Goal: Feedback & Contribution: Contribute content

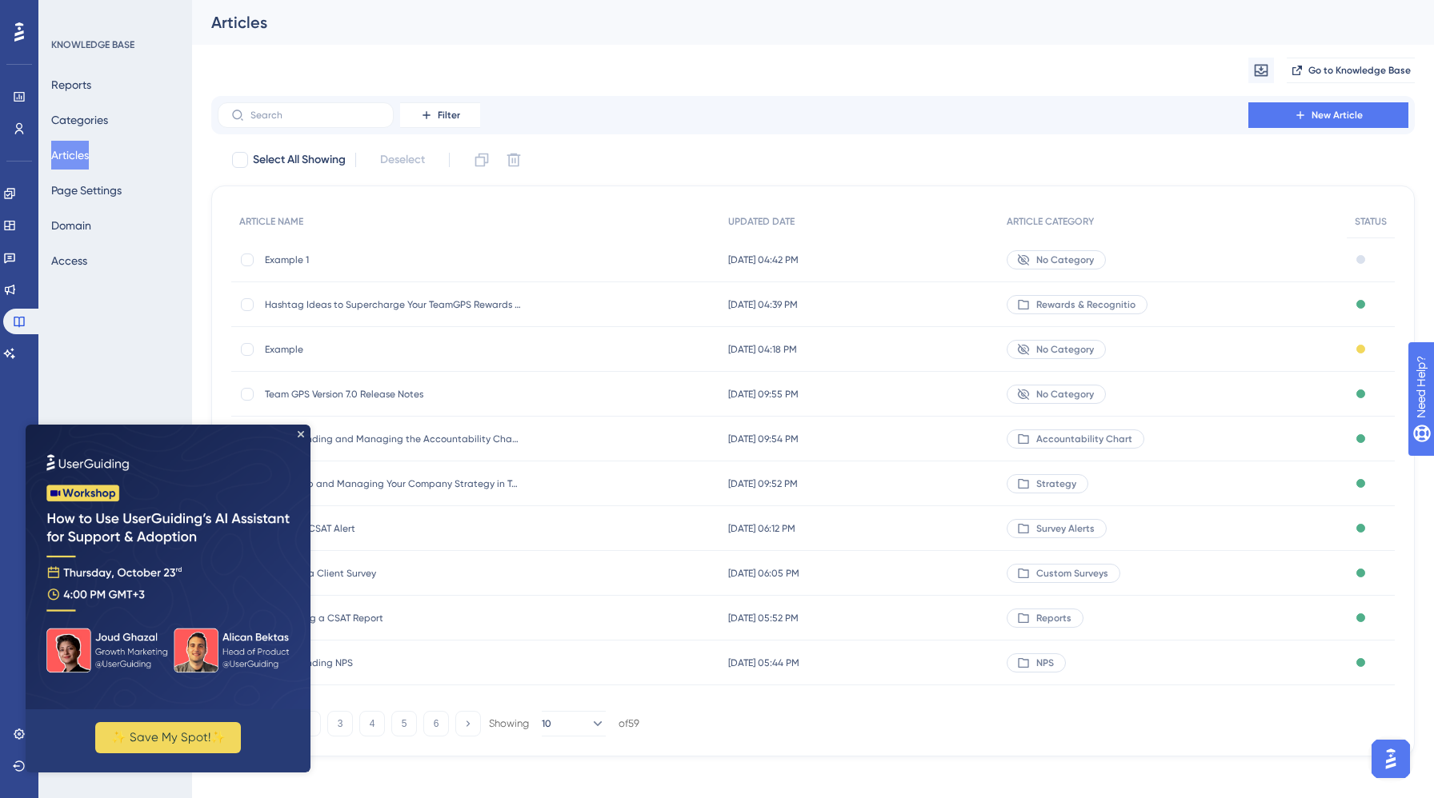
click at [299, 430] on img at bounding box center [168, 567] width 285 height 285
click at [301, 434] on icon "Close Preview" at bounding box center [301, 434] width 6 height 6
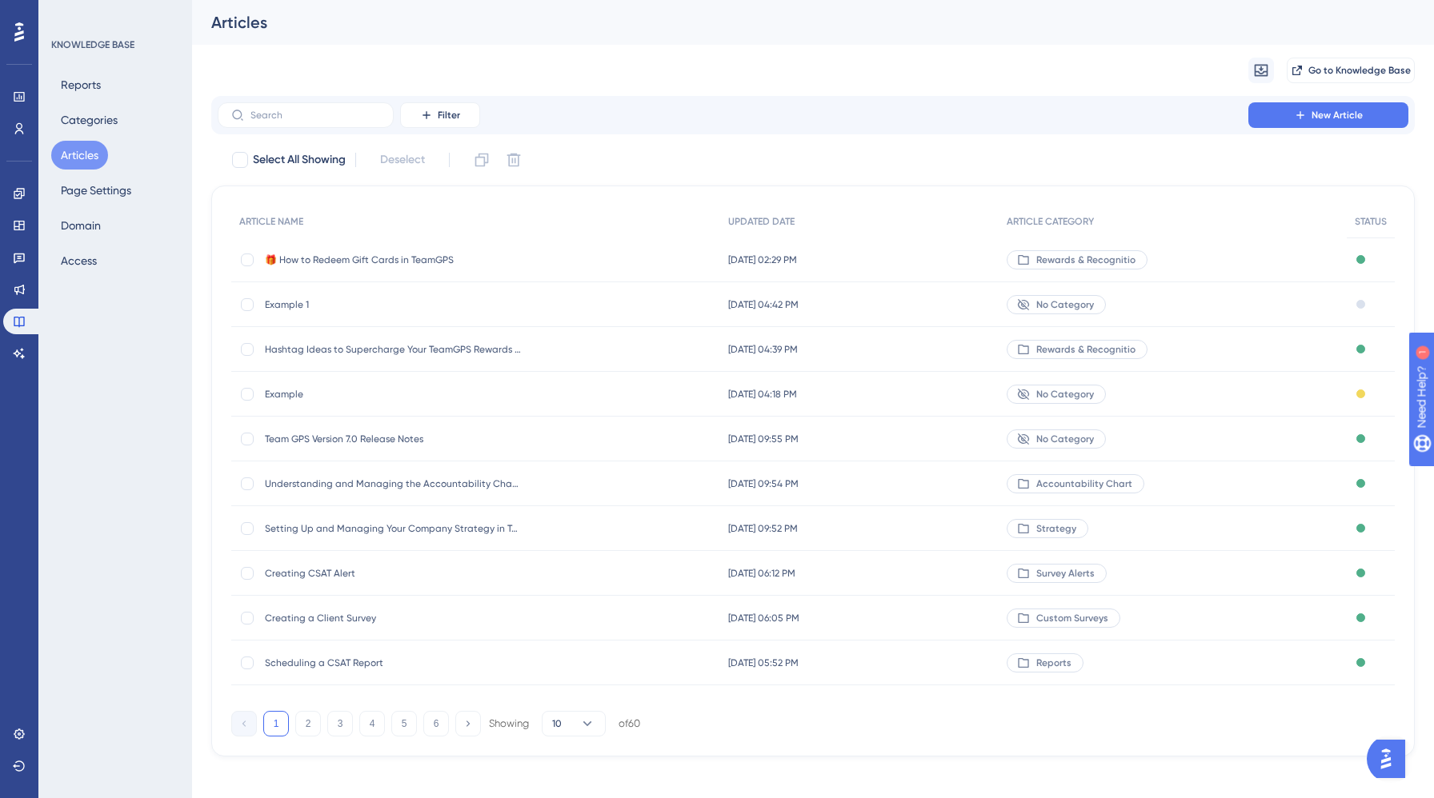
click at [434, 256] on span "🎁 How to Redeem Gift Cards in TeamGPS" at bounding box center [393, 260] width 256 height 13
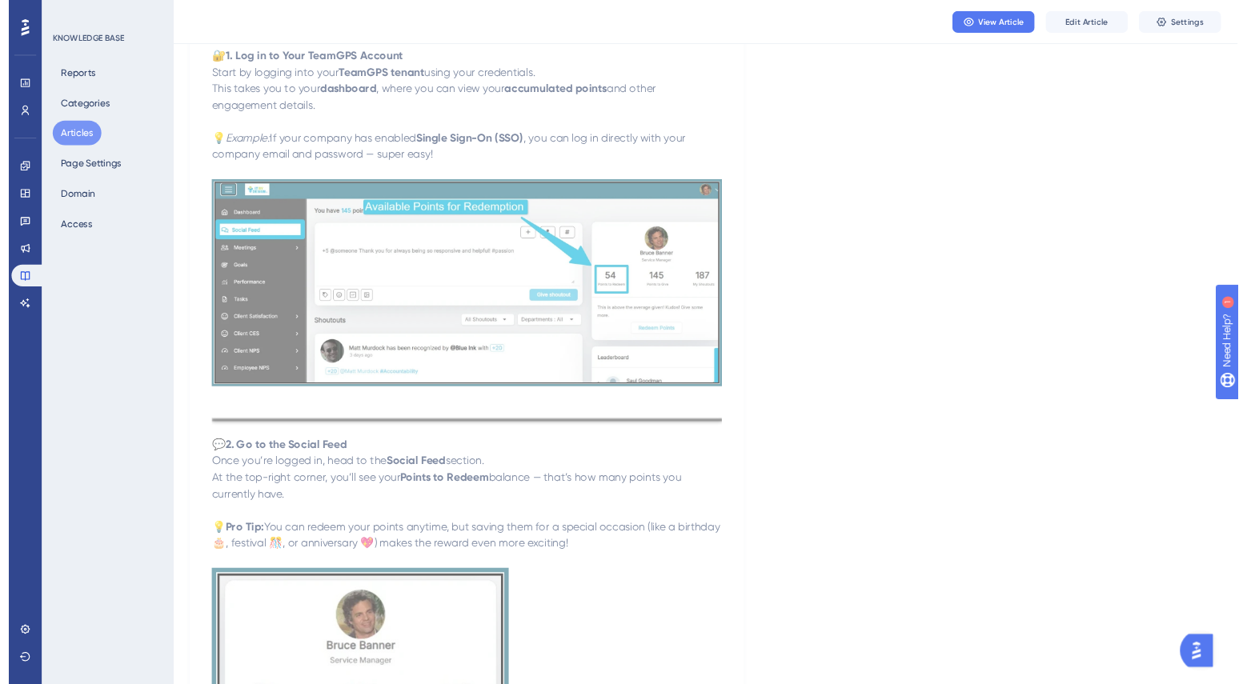
scroll to position [351, 0]
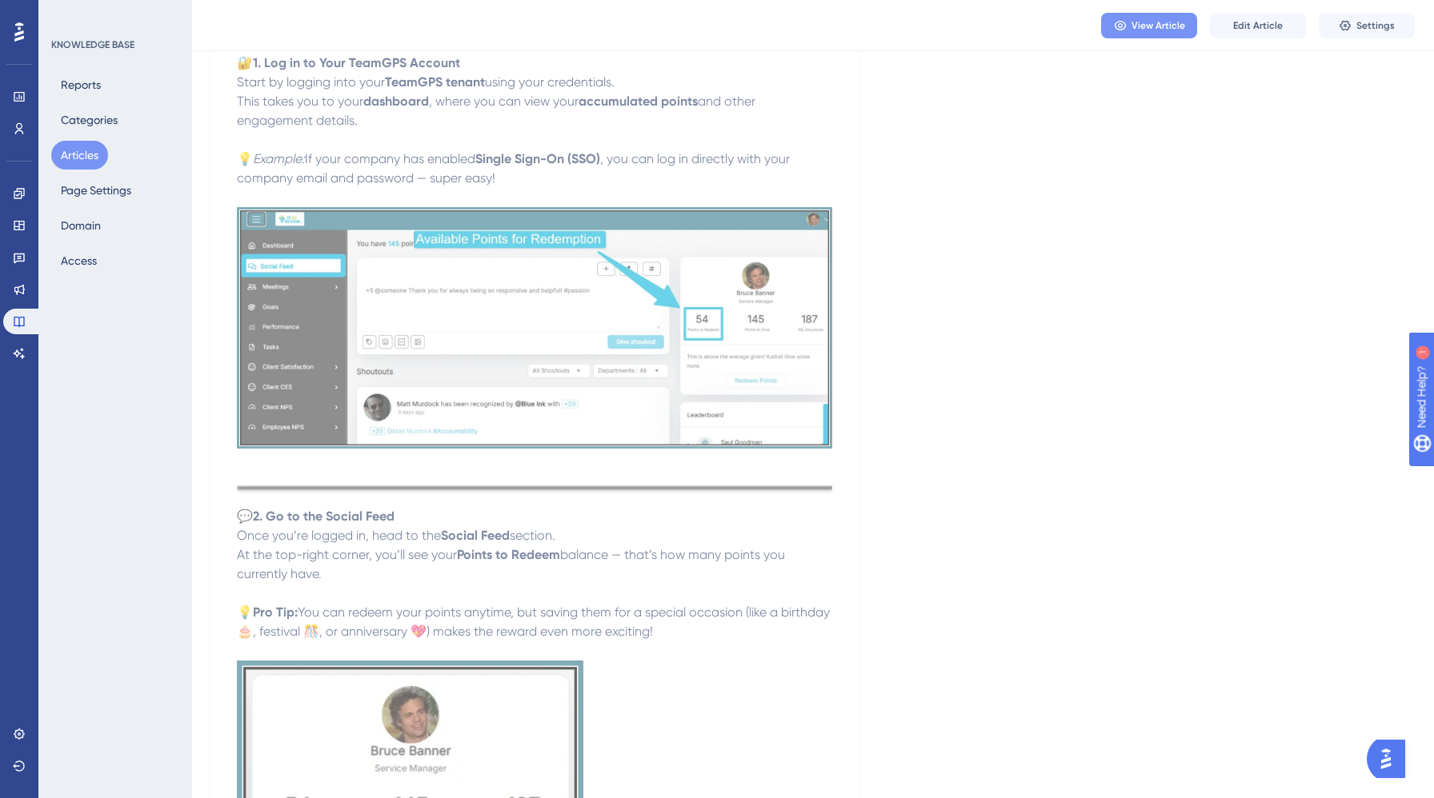
click at [1125, 32] on button "View Article" at bounding box center [1149, 26] width 96 height 26
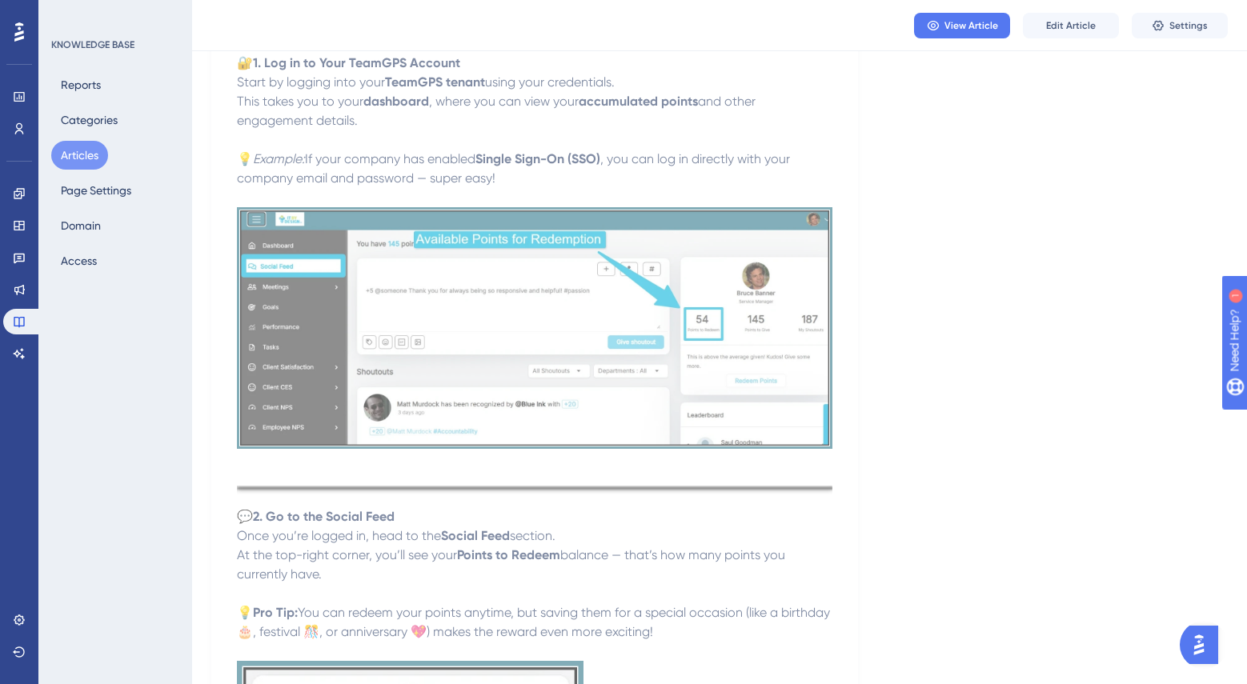
click at [87, 146] on button "Articles" at bounding box center [79, 155] width 57 height 29
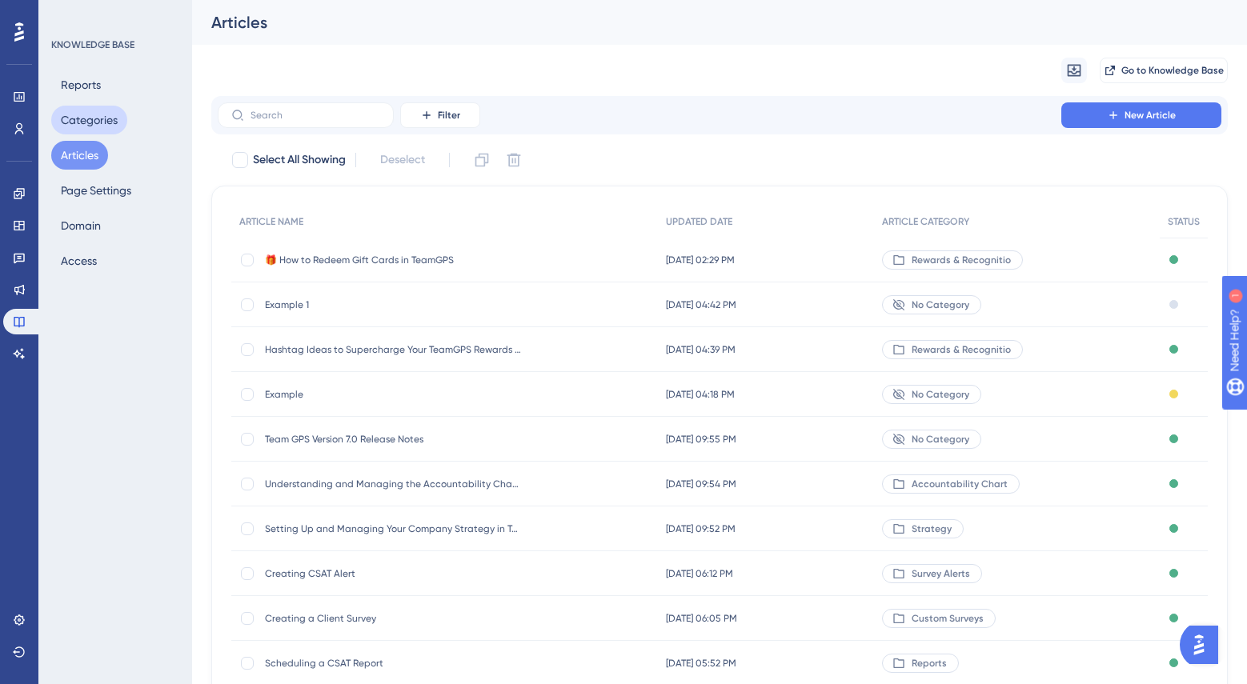
drag, startPoint x: 130, startPoint y: 117, endPoint x: 114, endPoint y: 118, distance: 16.0
click at [130, 117] on div "Reports Categories Articles Page Settings Domain Access" at bounding box center [116, 172] width 130 height 205
click at [103, 119] on button "Categories" at bounding box center [89, 120] width 76 height 29
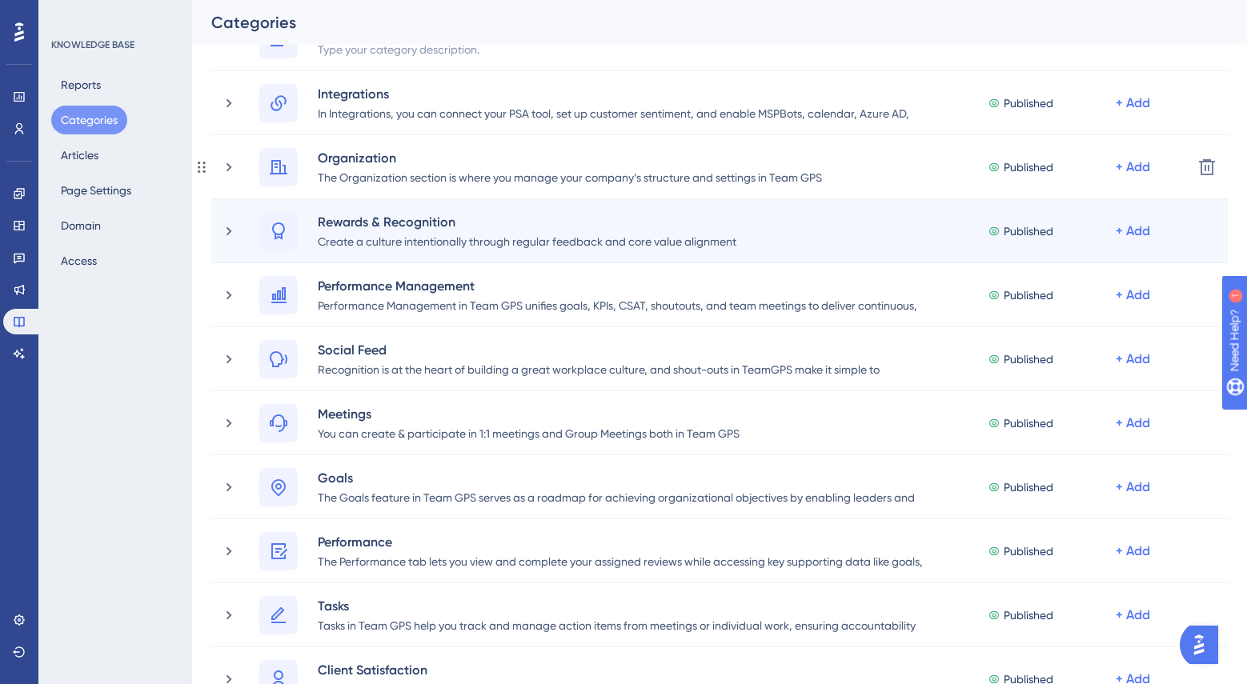
scroll to position [416, 0]
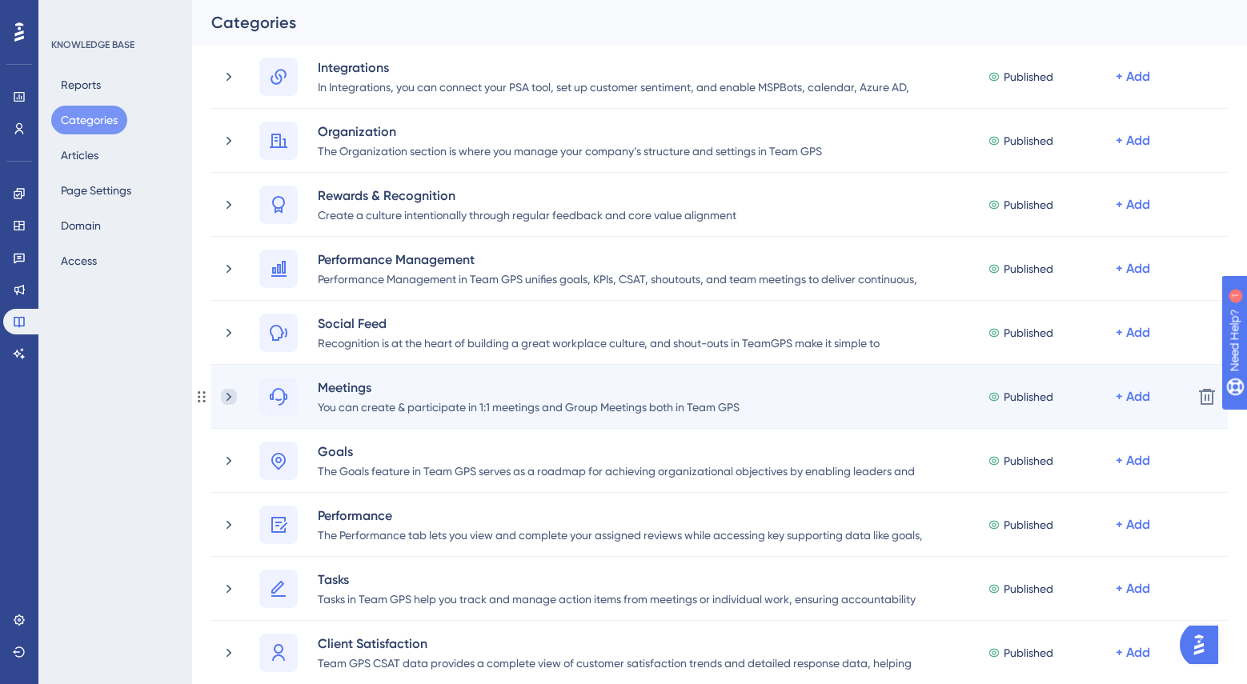
click at [233, 402] on icon at bounding box center [229, 397] width 16 height 16
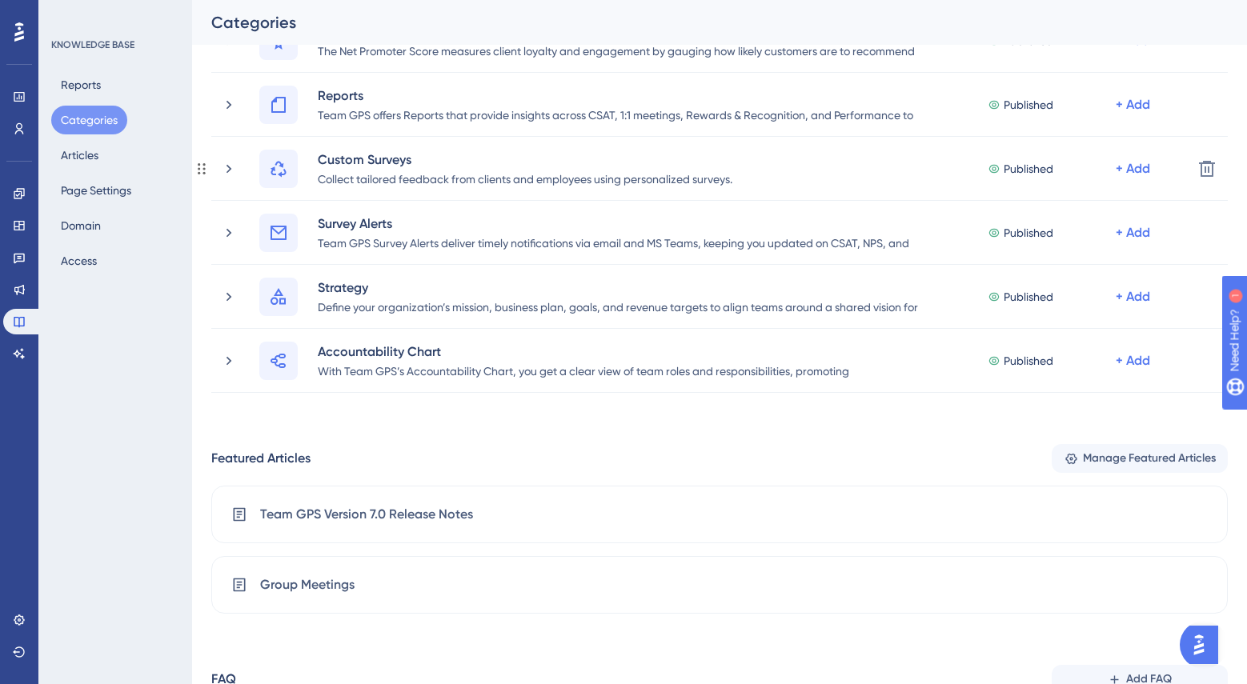
scroll to position [1221, 0]
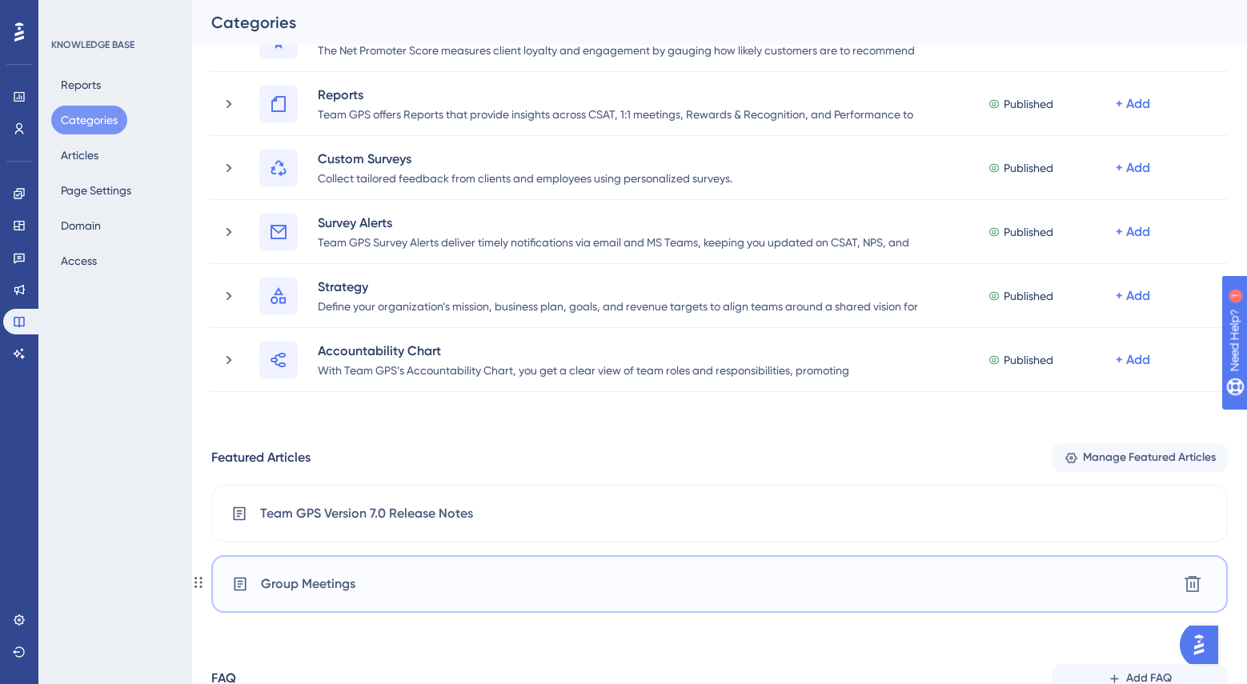
click at [338, 568] on div "Group Meetings Delete" at bounding box center [719, 584] width 1016 height 58
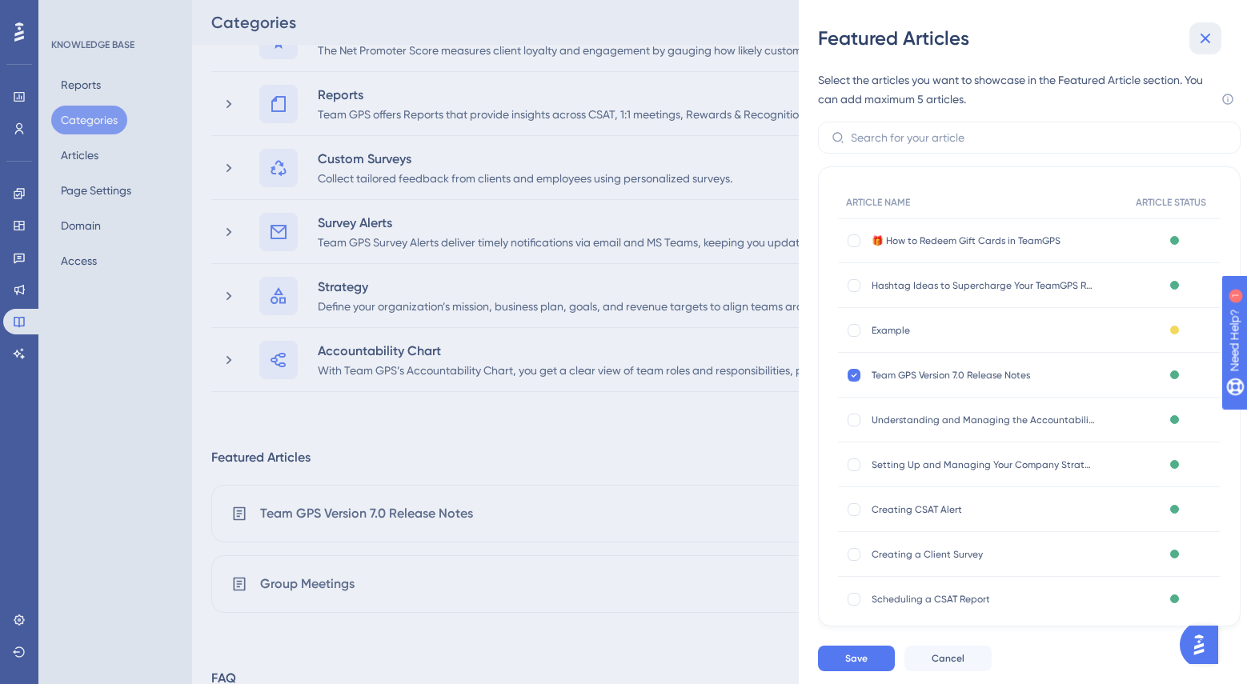
click at [1199, 40] on icon at bounding box center [1204, 38] width 19 height 19
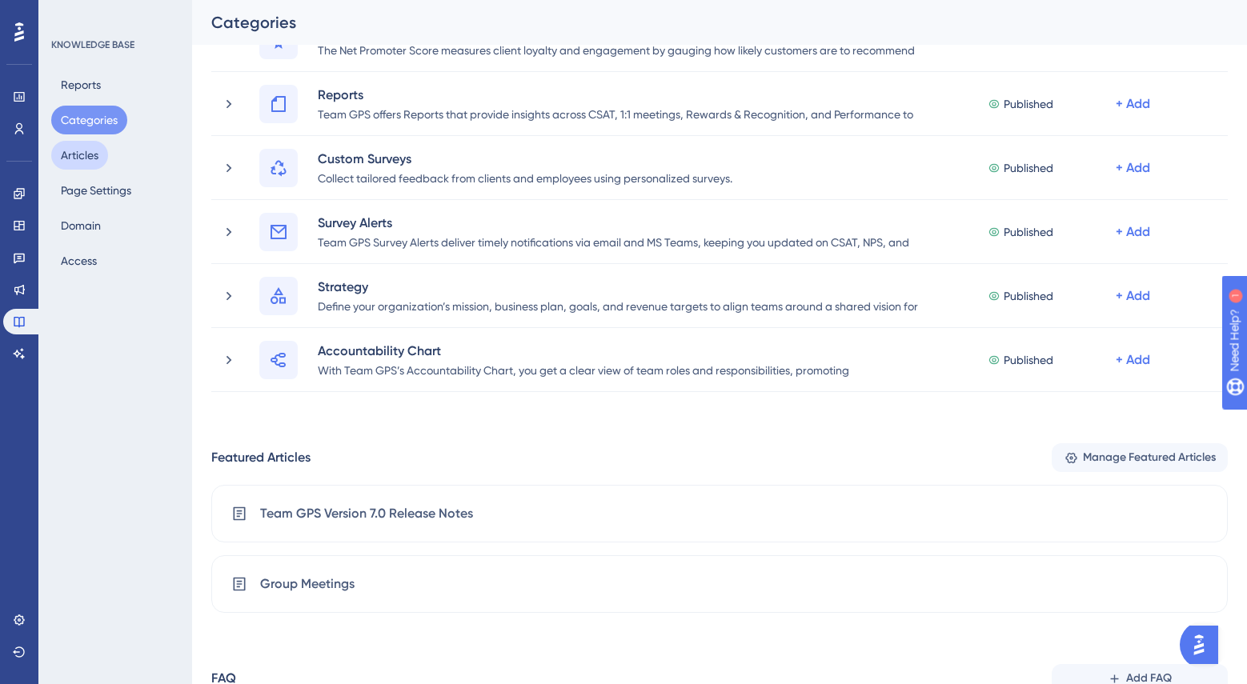
click at [89, 158] on button "Articles" at bounding box center [79, 155] width 57 height 29
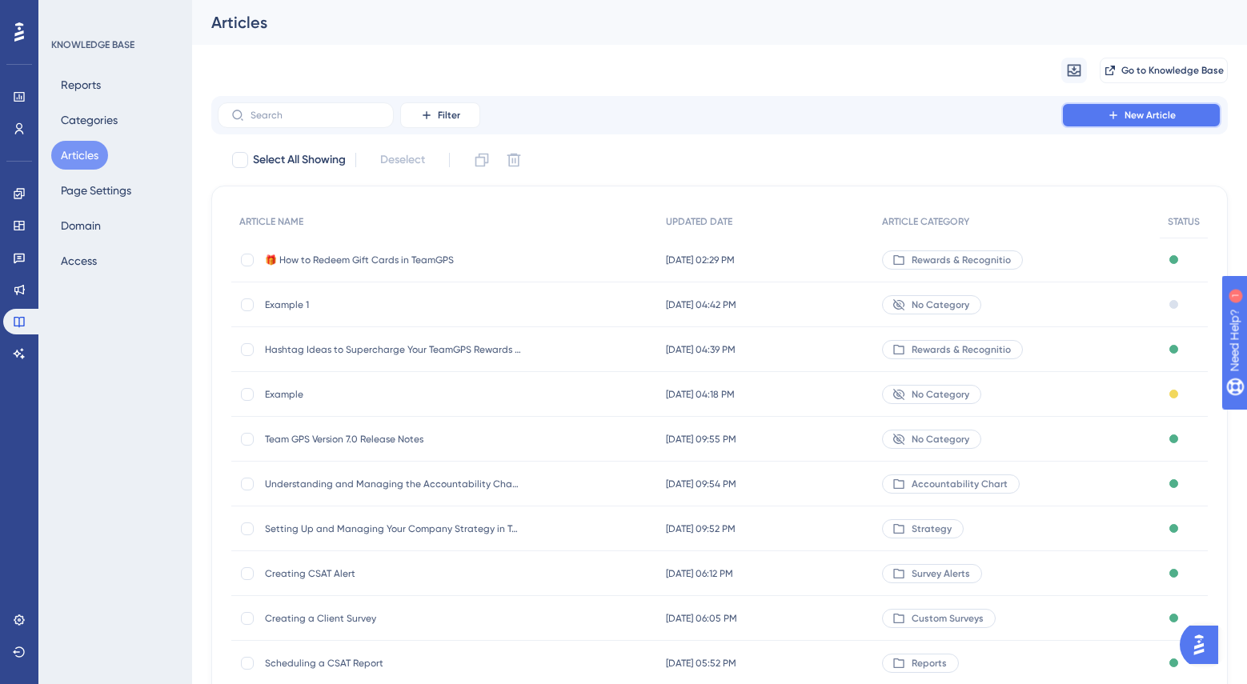
click at [1156, 110] on span "New Article" at bounding box center [1149, 115] width 51 height 13
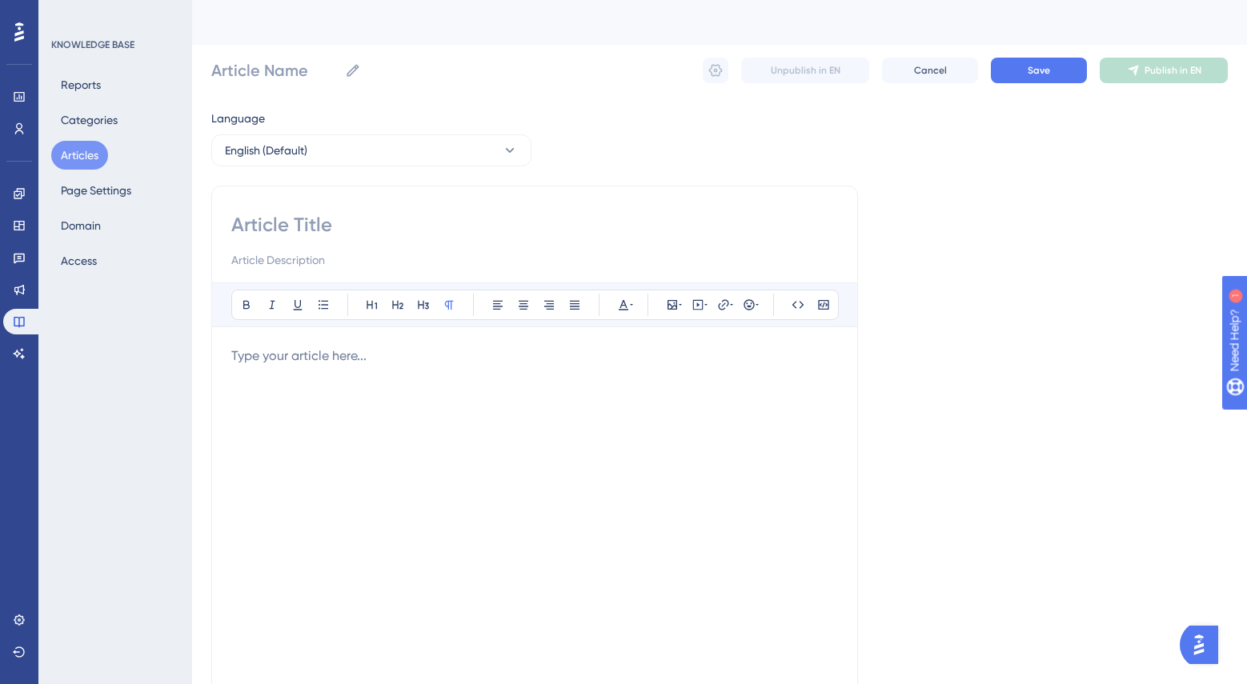
click at [363, 221] on input at bounding box center [534, 225] width 606 height 26
type input "W"
type input "Wh"
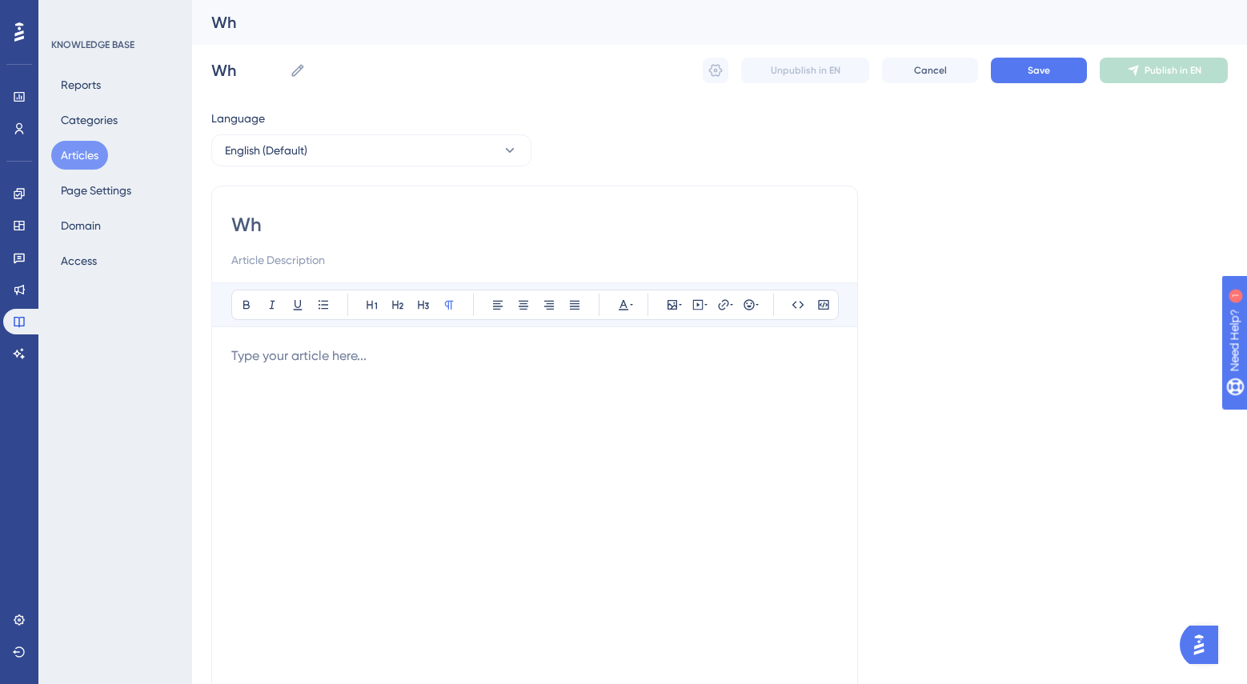
type input "W"
type input "Q"
type input "Qu"
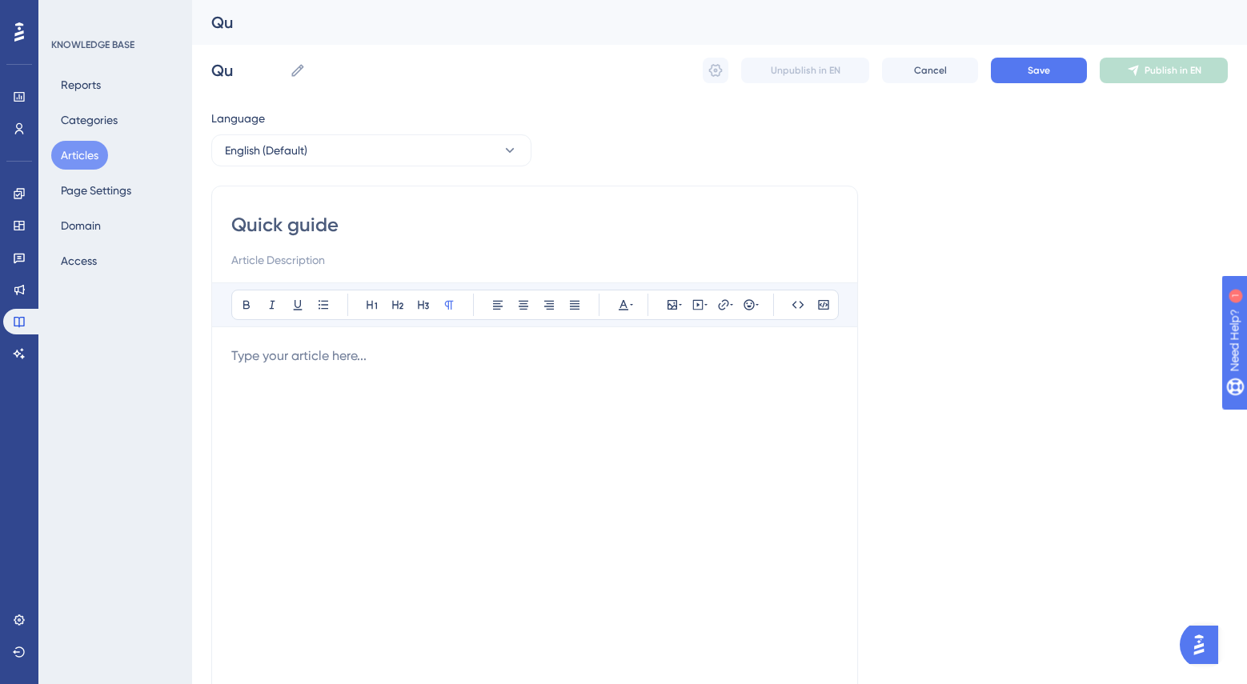
type input "Quick guide"
type input "Quick"
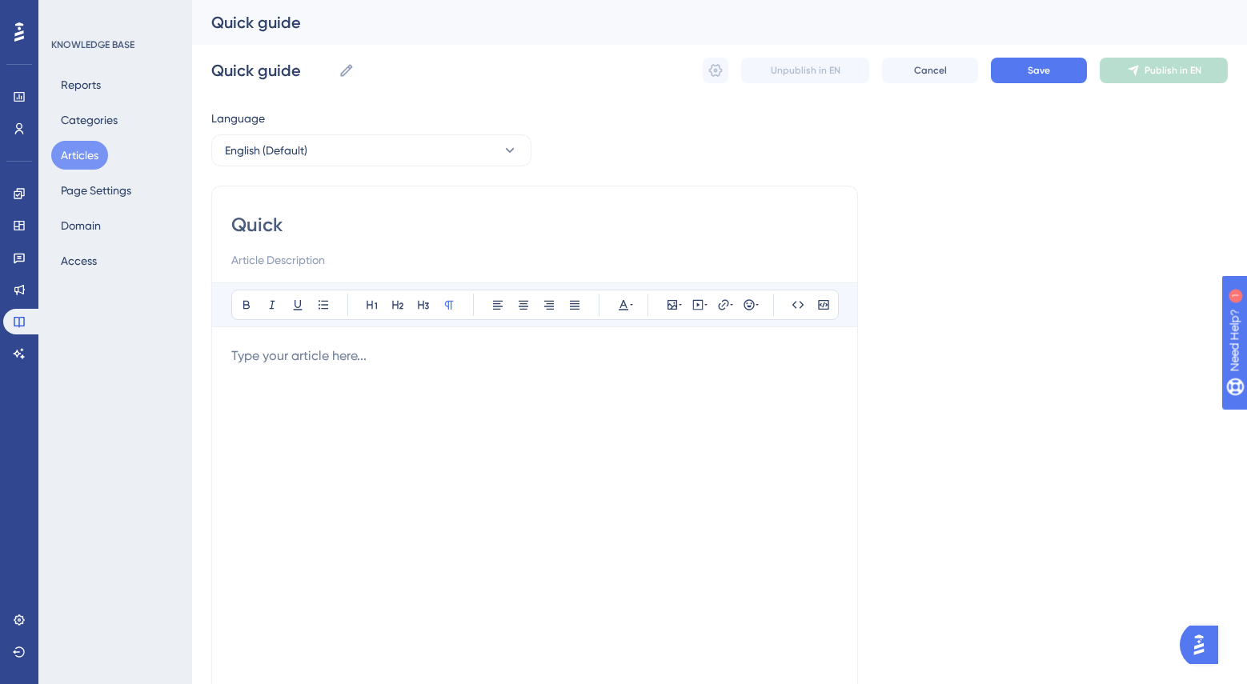
type input "Quick"
type input "Quick G"
type input "Quick Guide"
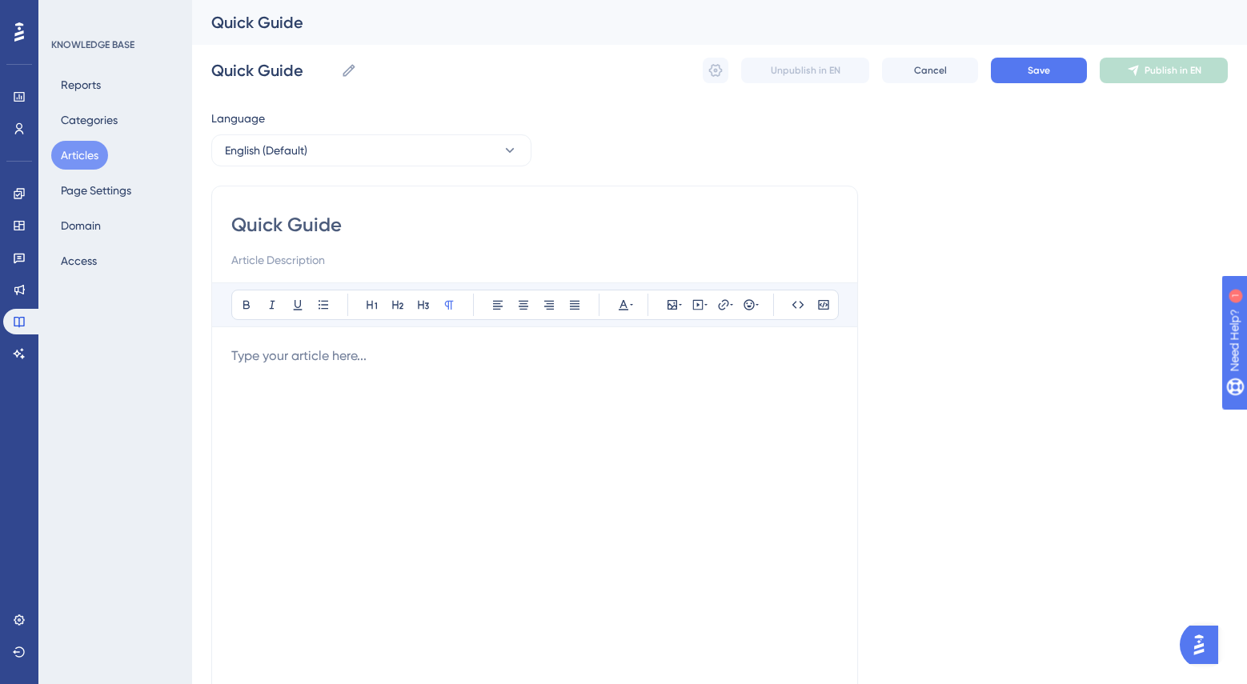
type input "Quick Guide t"
type input "Quick Guide to Gr"
type input "Quick Guide to Group M"
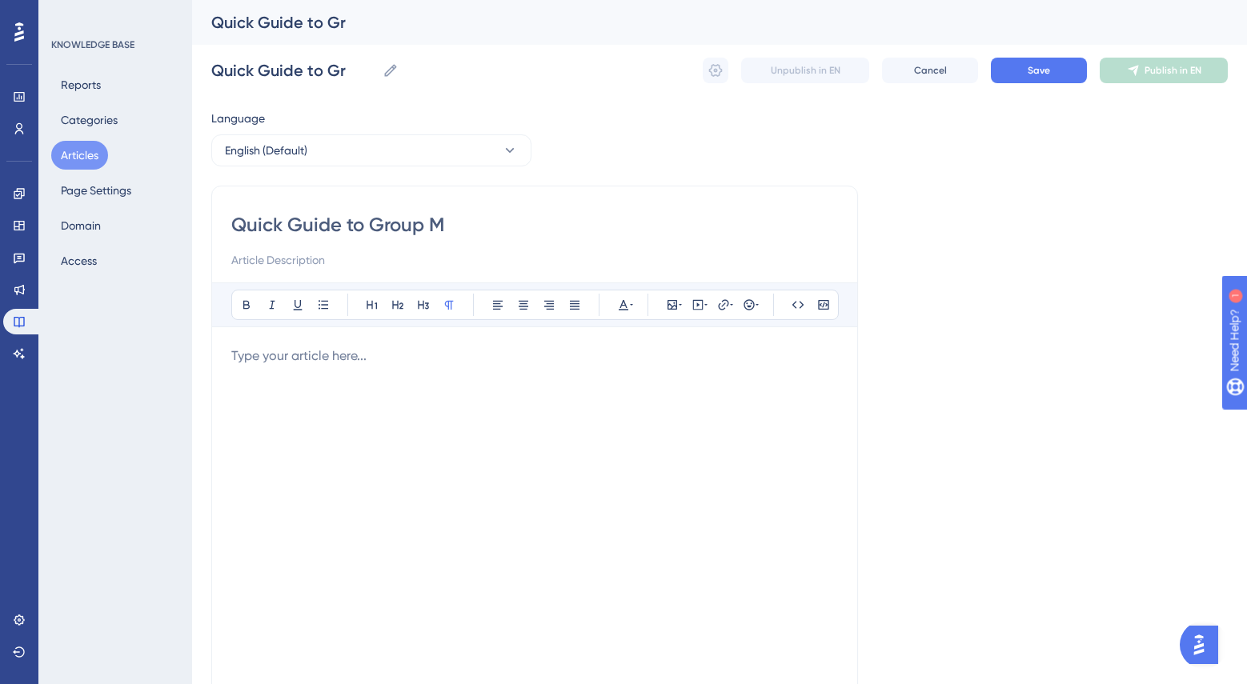
type input "Quick Guide to Group M"
type input "Quick Guide to Group Meetings"
click at [407, 352] on p at bounding box center [534, 355] width 606 height 19
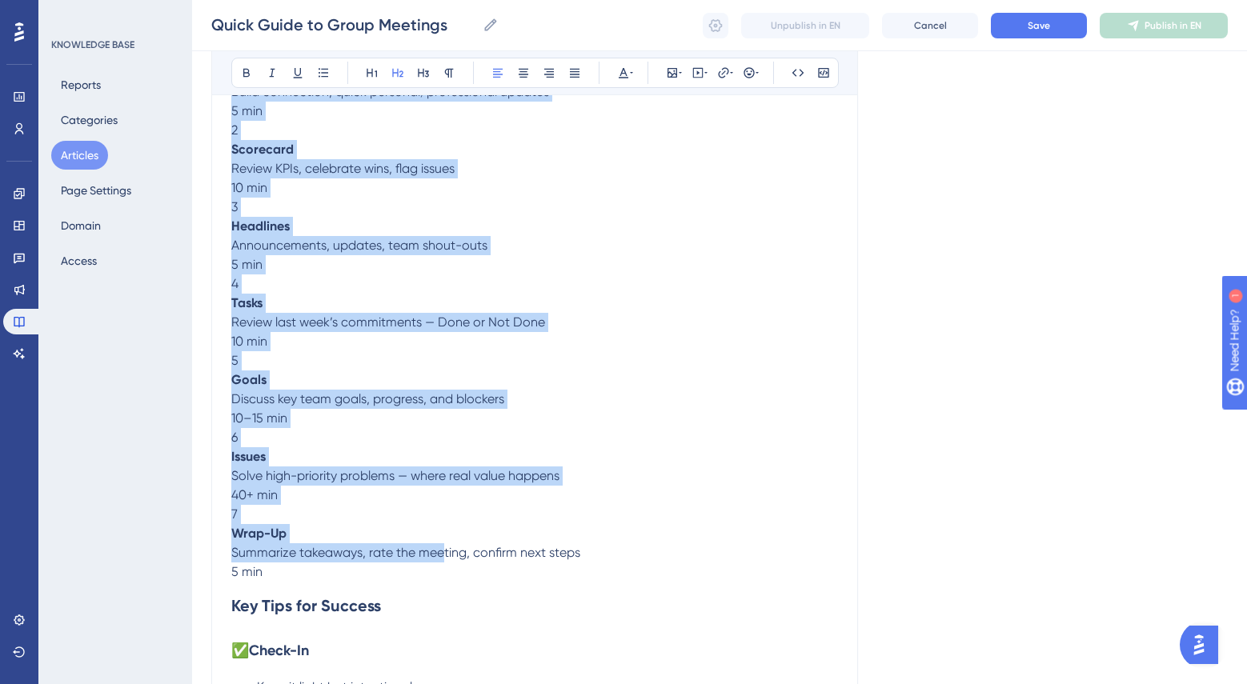
scroll to position [447, 0]
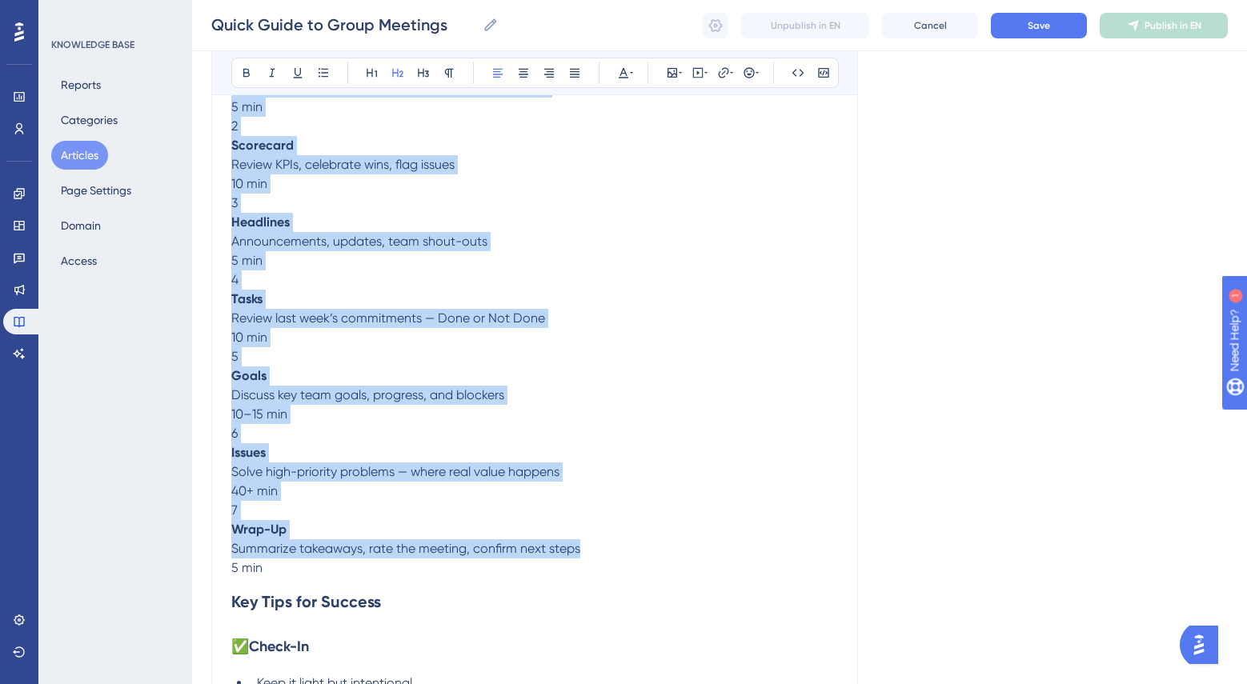
drag, startPoint x: 234, startPoint y: 235, endPoint x: 598, endPoint y: 559, distance: 487.4
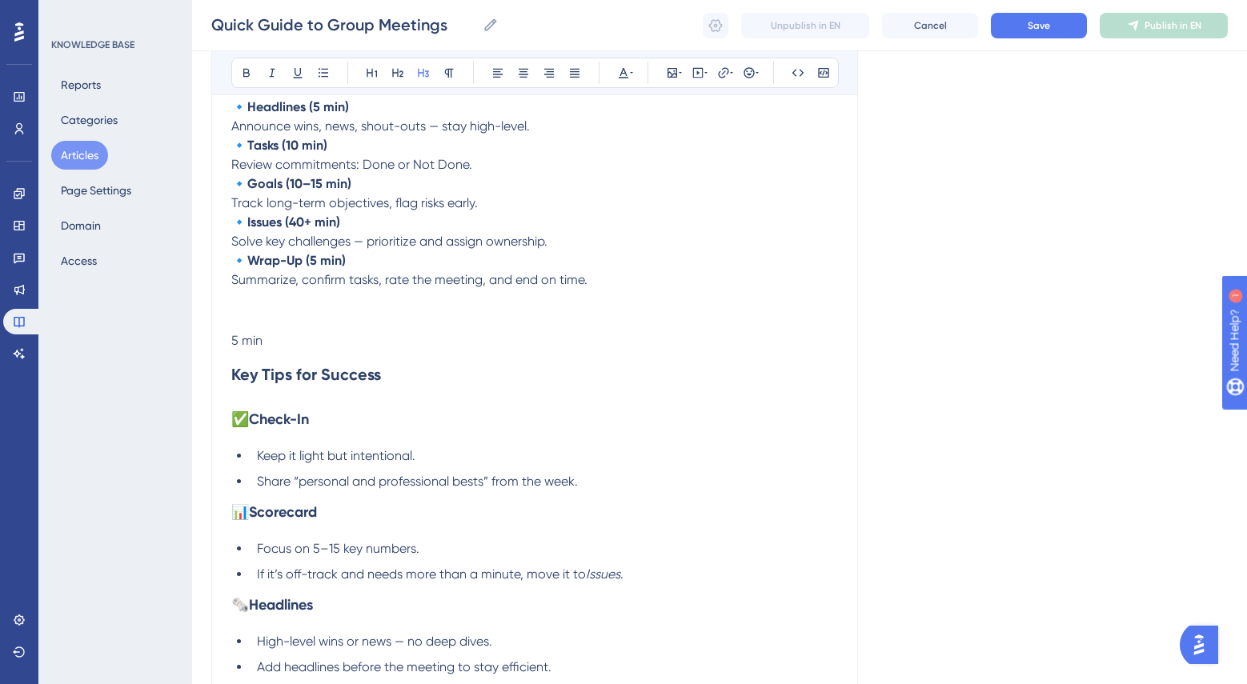
scroll to position [220, 0]
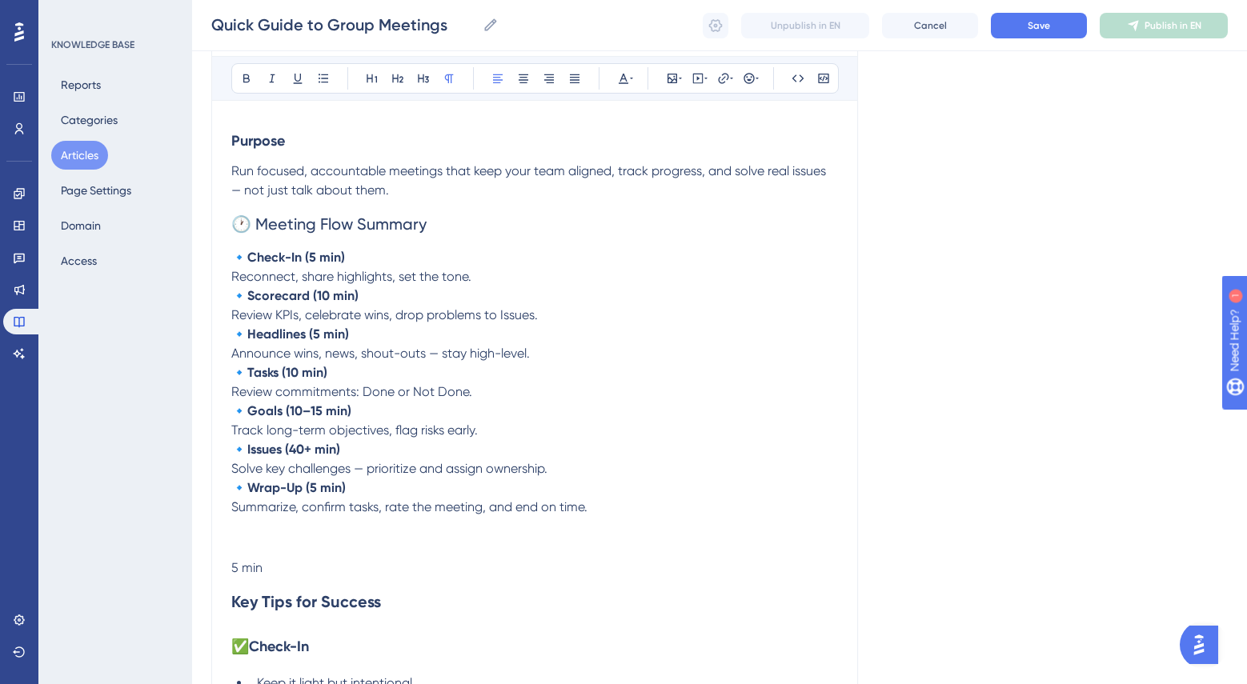
click at [290, 570] on p "5 min" at bounding box center [534, 567] width 606 height 19
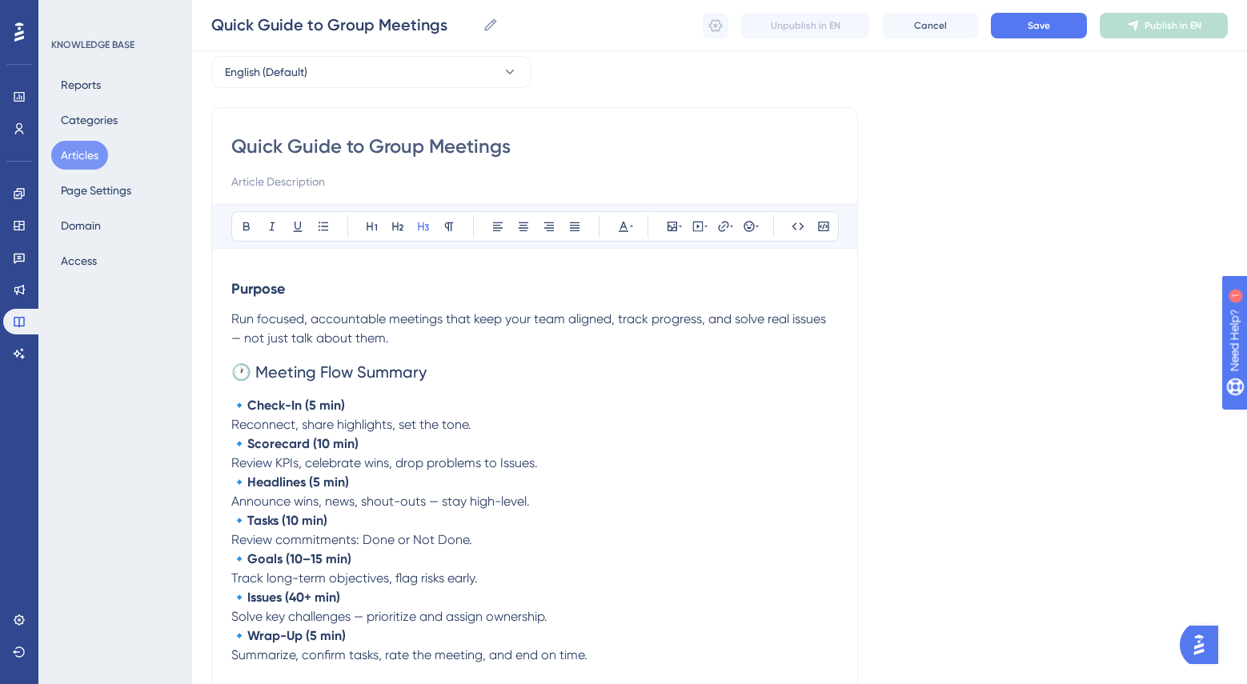
scroll to position [69, 0]
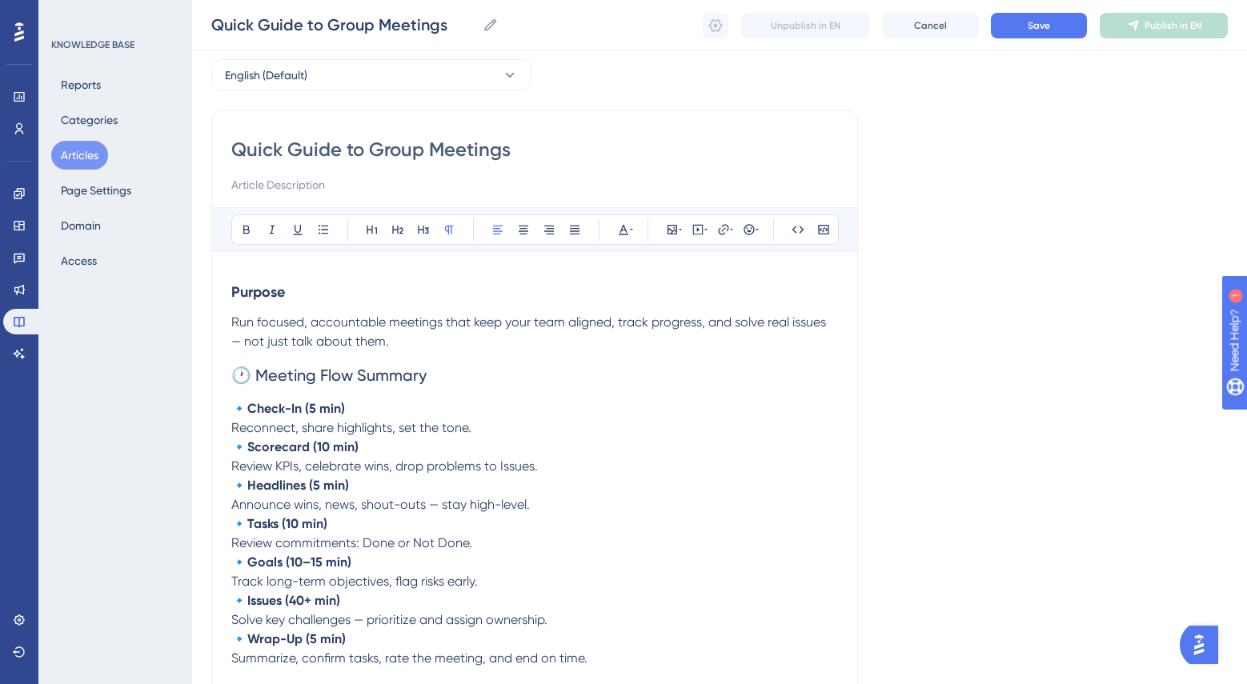
drag, startPoint x: 247, startPoint y: 346, endPoint x: 326, endPoint y: 372, distance: 82.5
click at [247, 346] on span "Run focused, accountable meetings that keep your team aligned, track progress, …" at bounding box center [530, 331] width 598 height 34
click at [446, 230] on icon at bounding box center [449, 229] width 9 height 9
click at [451, 229] on icon at bounding box center [449, 229] width 9 height 9
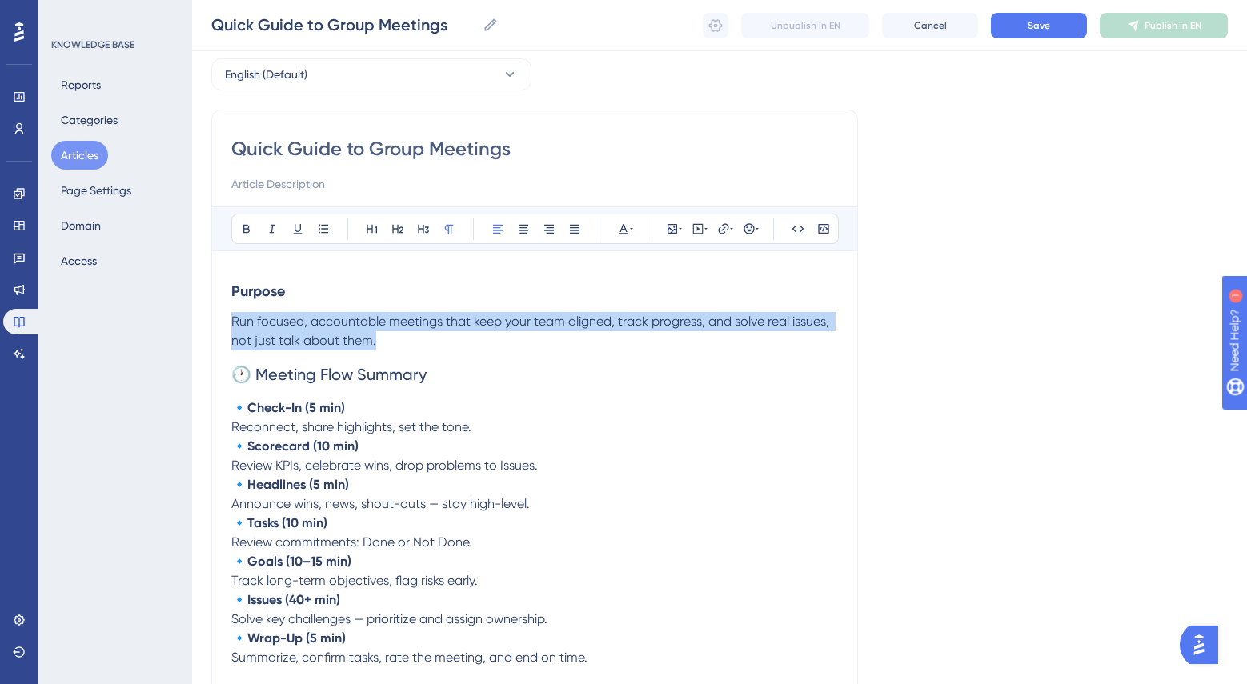
drag, startPoint x: 390, startPoint y: 339, endPoint x: 221, endPoint y: 309, distance: 171.5
click at [459, 339] on p "Run focused, accountable meetings that keep your team aligned, track progress, …" at bounding box center [534, 331] width 606 height 38
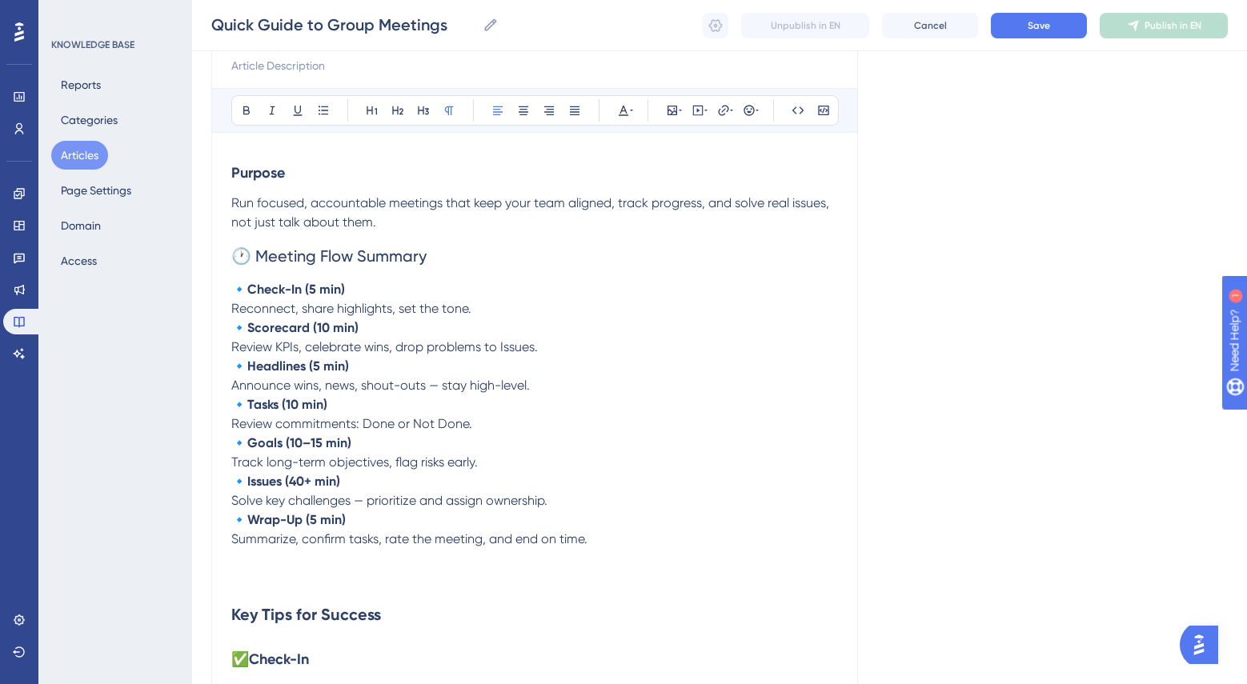
scroll to position [138, 0]
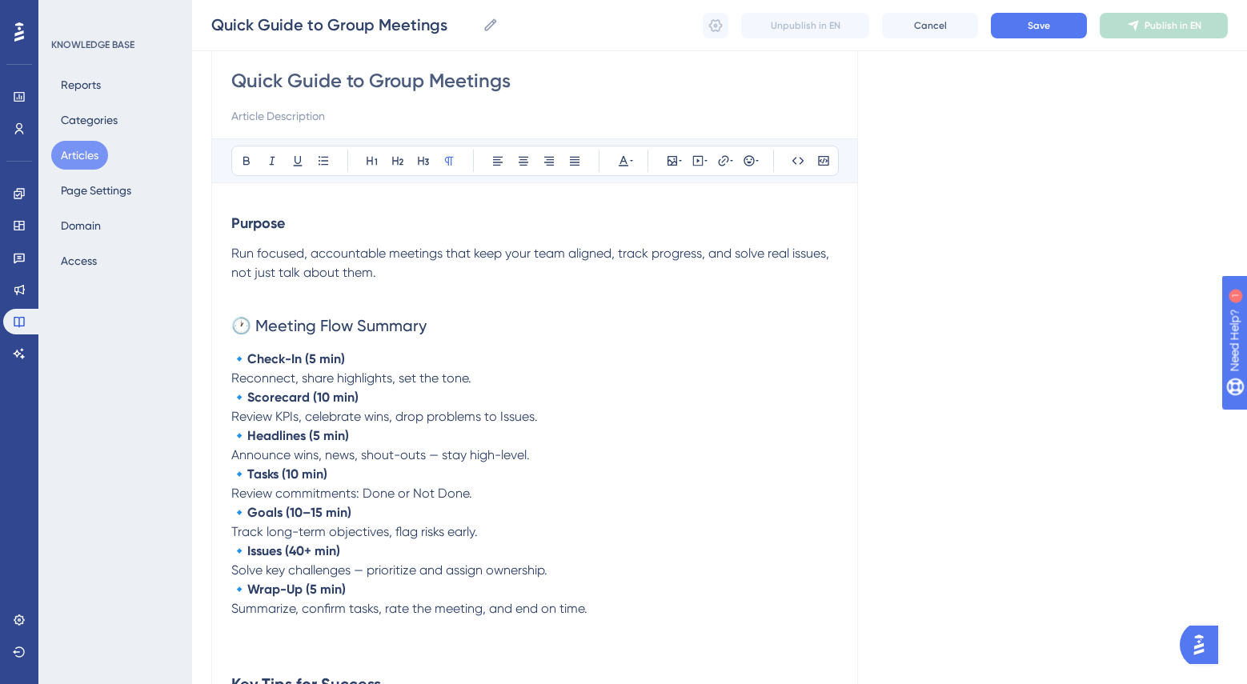
click at [276, 234] on h3 "Purpose" at bounding box center [534, 223] width 606 height 42
click at [318, 325] on span "🕐 Meeting Flow Summary" at bounding box center [328, 325] width 195 height 19
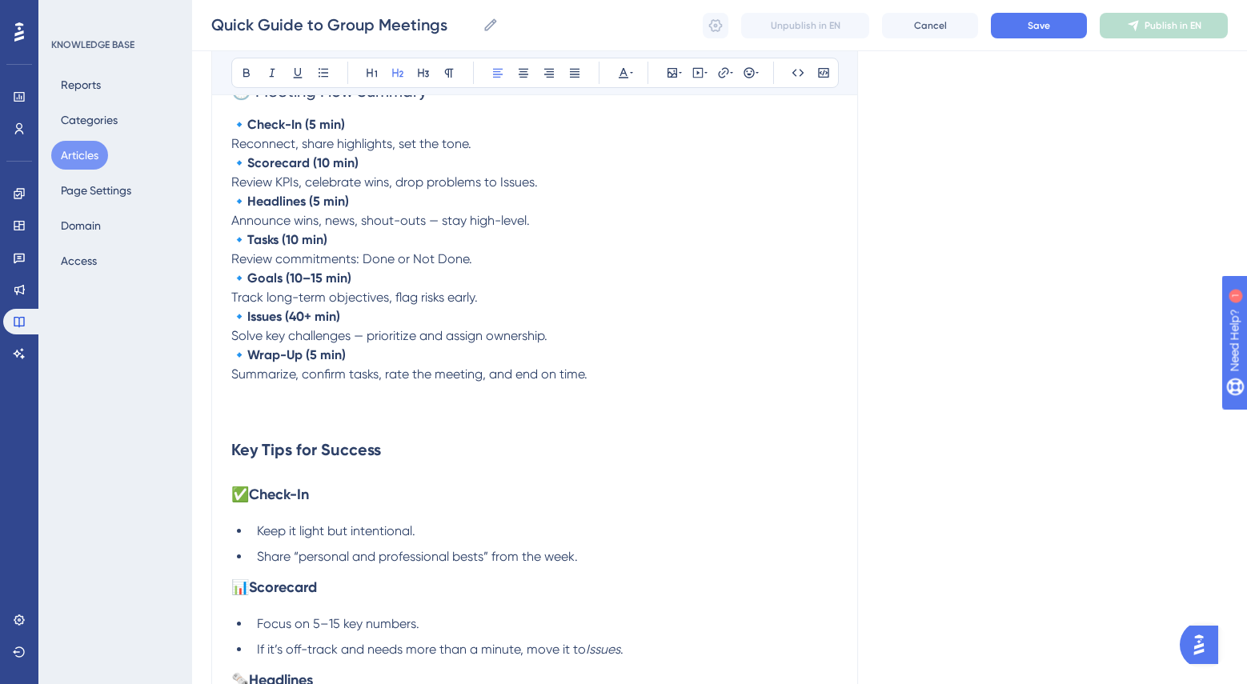
scroll to position [374, 0]
click at [318, 443] on strong "Key Tips for Success" at bounding box center [306, 447] width 150 height 19
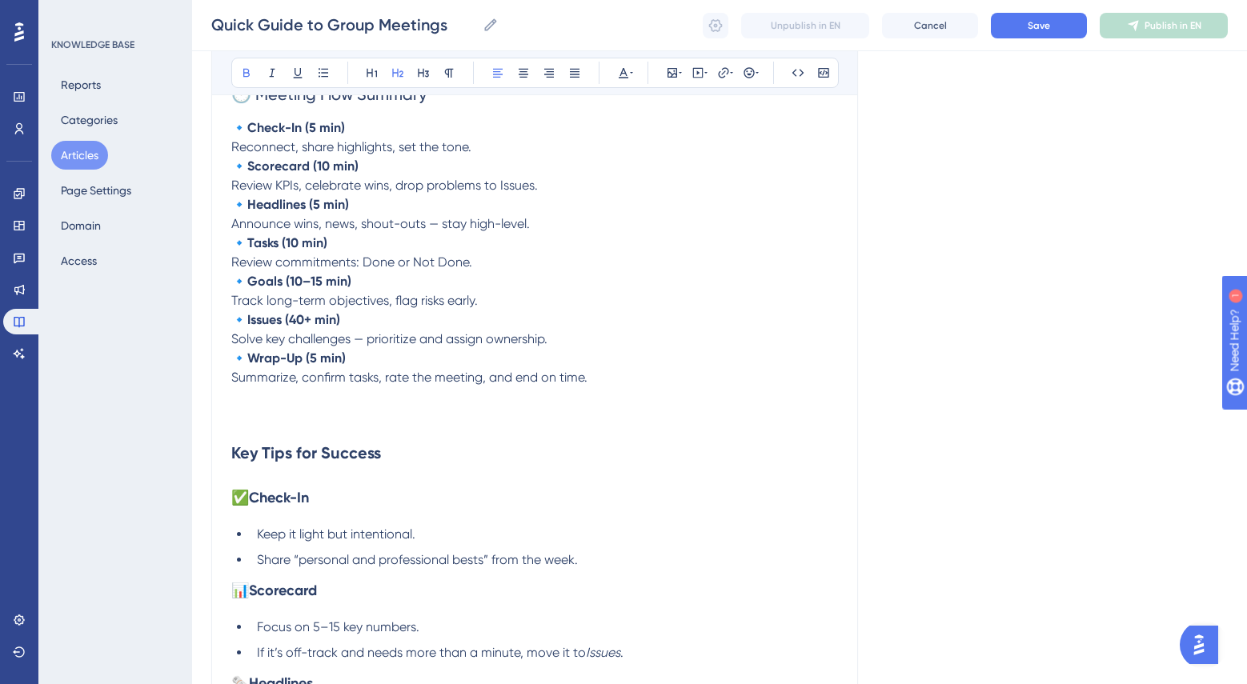
scroll to position [370, 0]
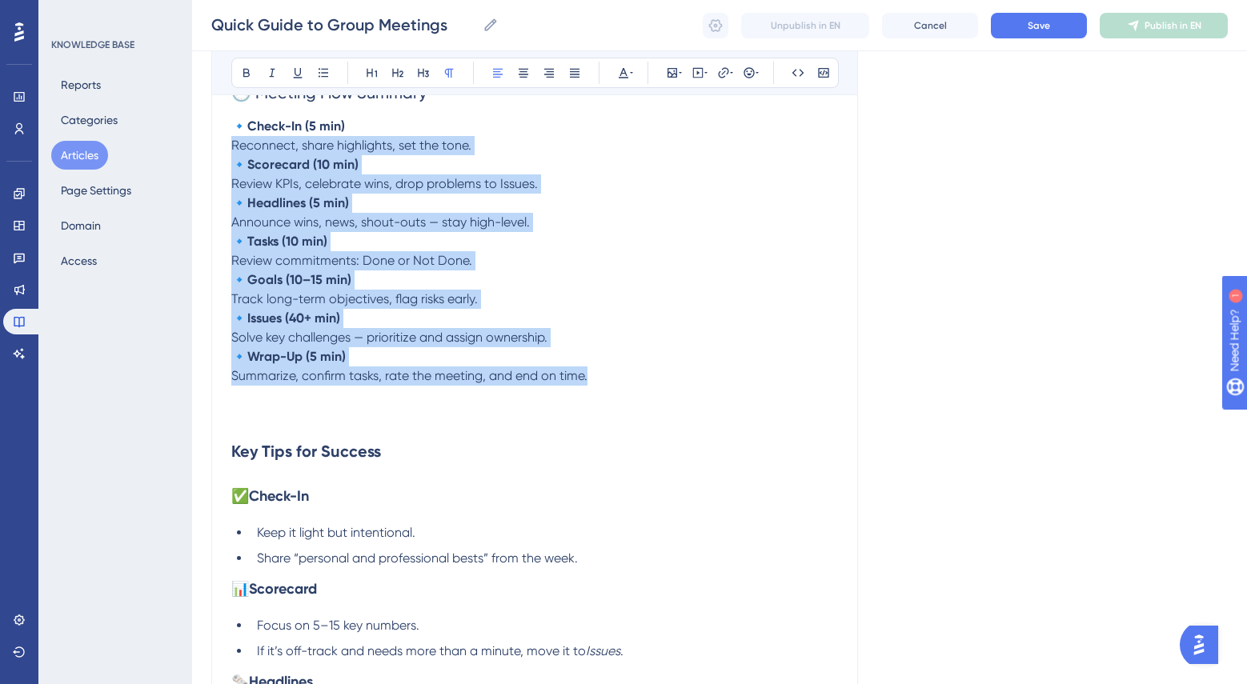
drag, startPoint x: 602, startPoint y: 386, endPoint x: 226, endPoint y: 151, distance: 442.9
click at [226, 151] on div "Quick Guide to Group Meetings Bold Italic Underline Bullet Point Heading 1 Head…" at bounding box center [534, 650] width 646 height 1682
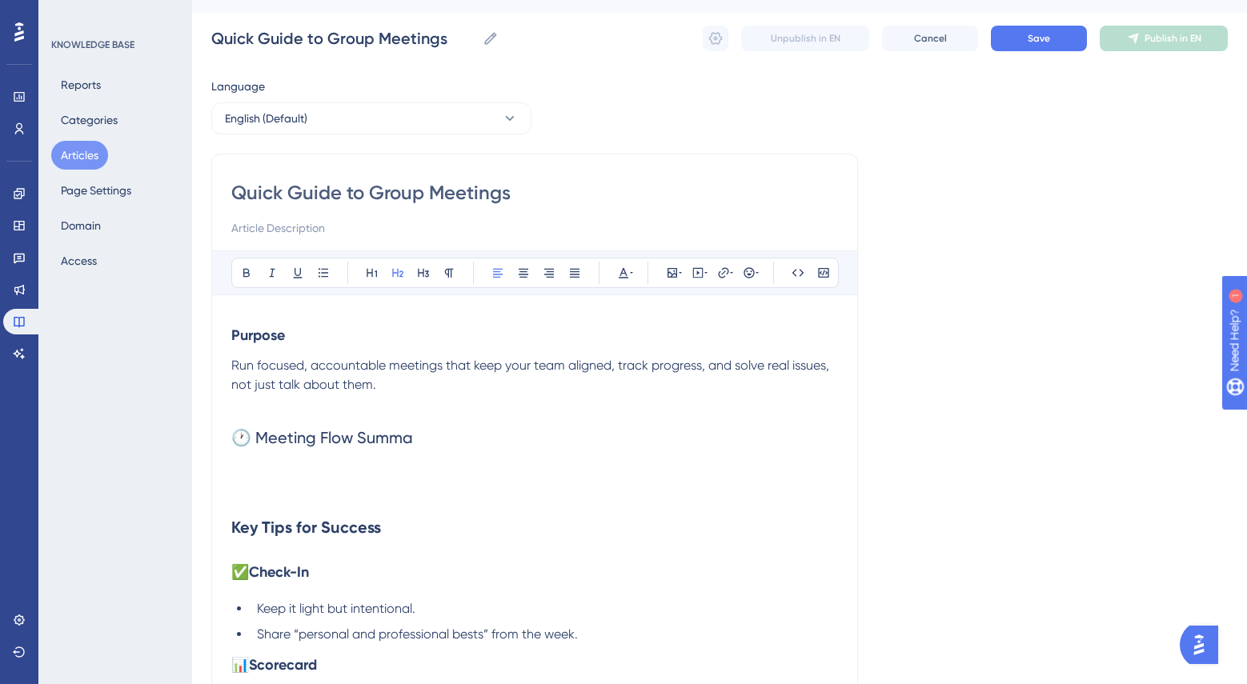
scroll to position [29, 0]
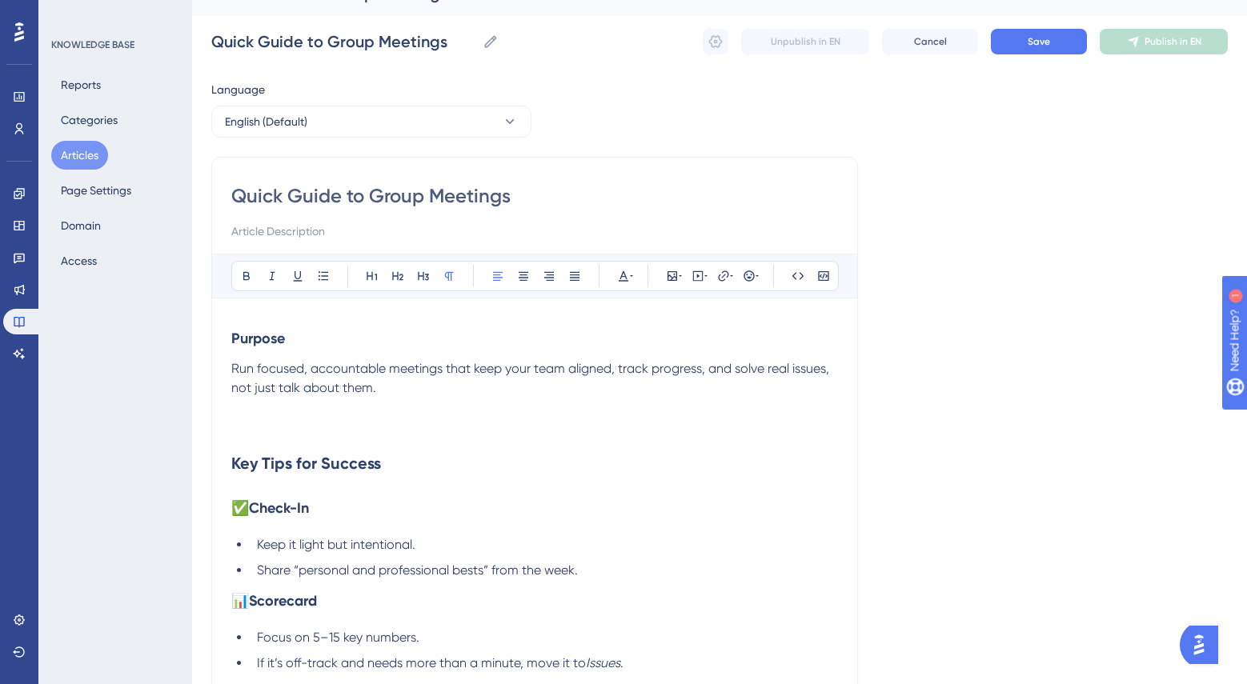
click at [231, 434] on h3 at bounding box center [534, 419] width 606 height 42
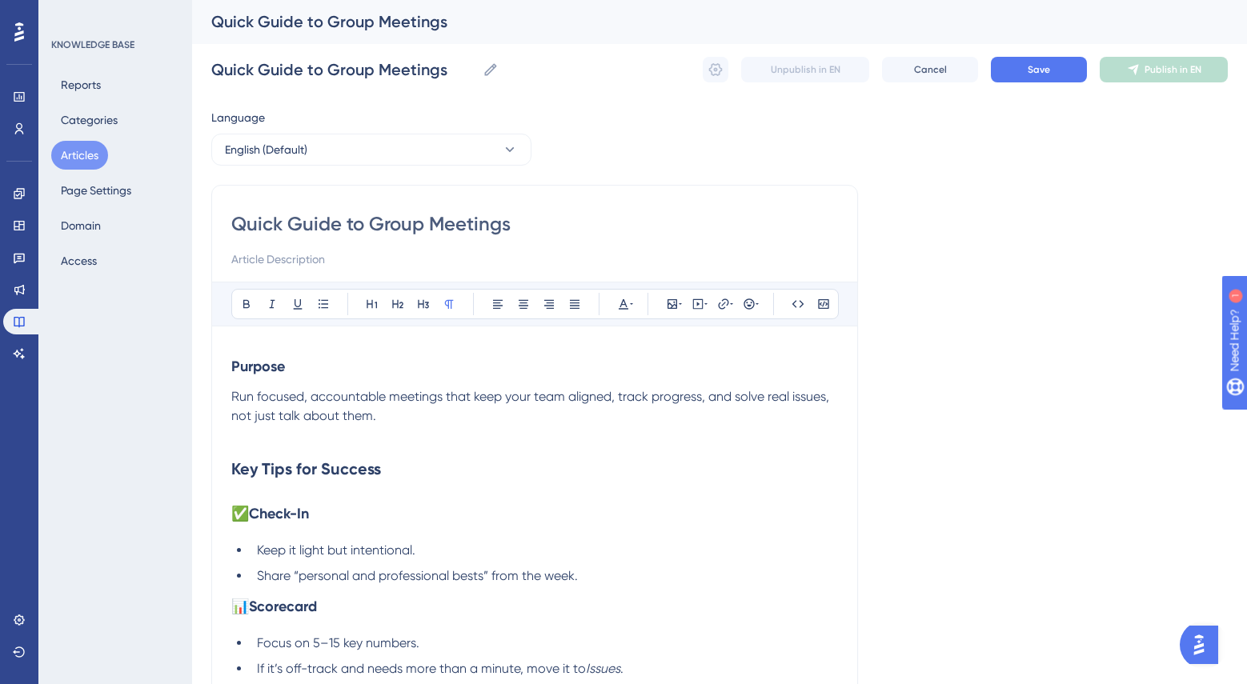
scroll to position [0, 0]
click at [304, 220] on input "Quick Guide to Group Meetings" at bounding box center [534, 225] width 606 height 26
click at [305, 220] on input "Quick Guide to Group Meetings" at bounding box center [534, 225] width 606 height 26
type input "Quick O to Group Meetings"
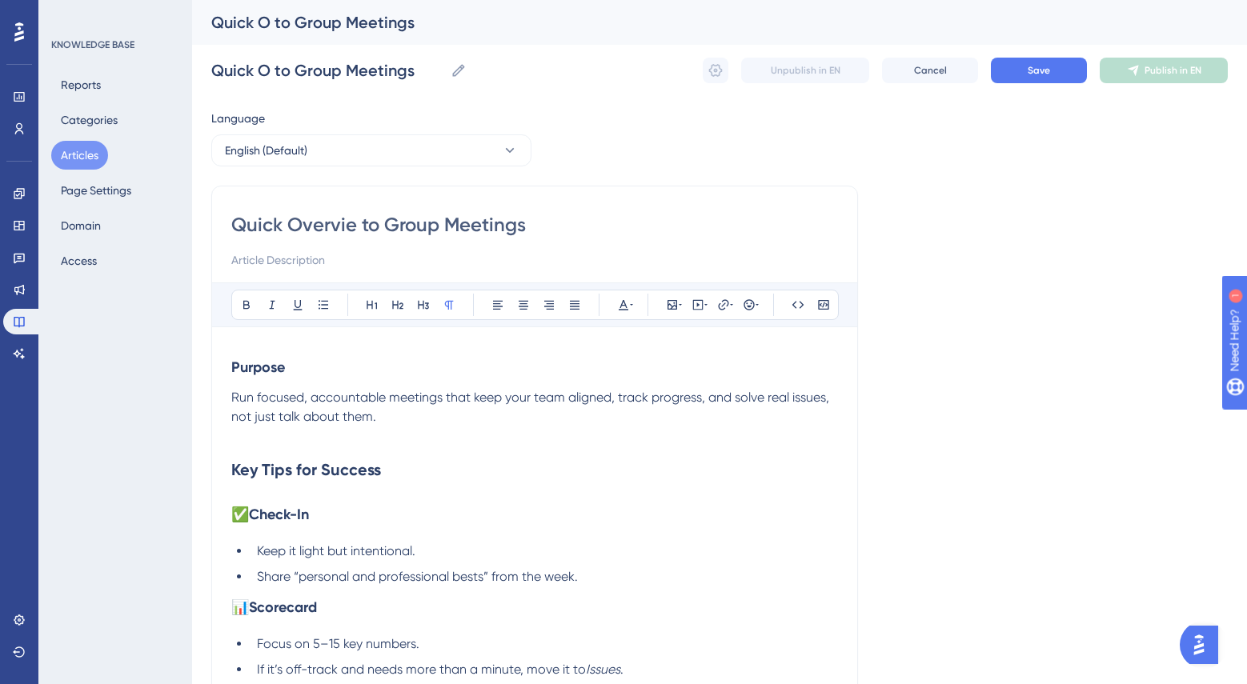
type input "Quick Overview to Group Meetings"
type input "Quick Overview Group Meetings"
type input "Quick Overview of Group Meetings"
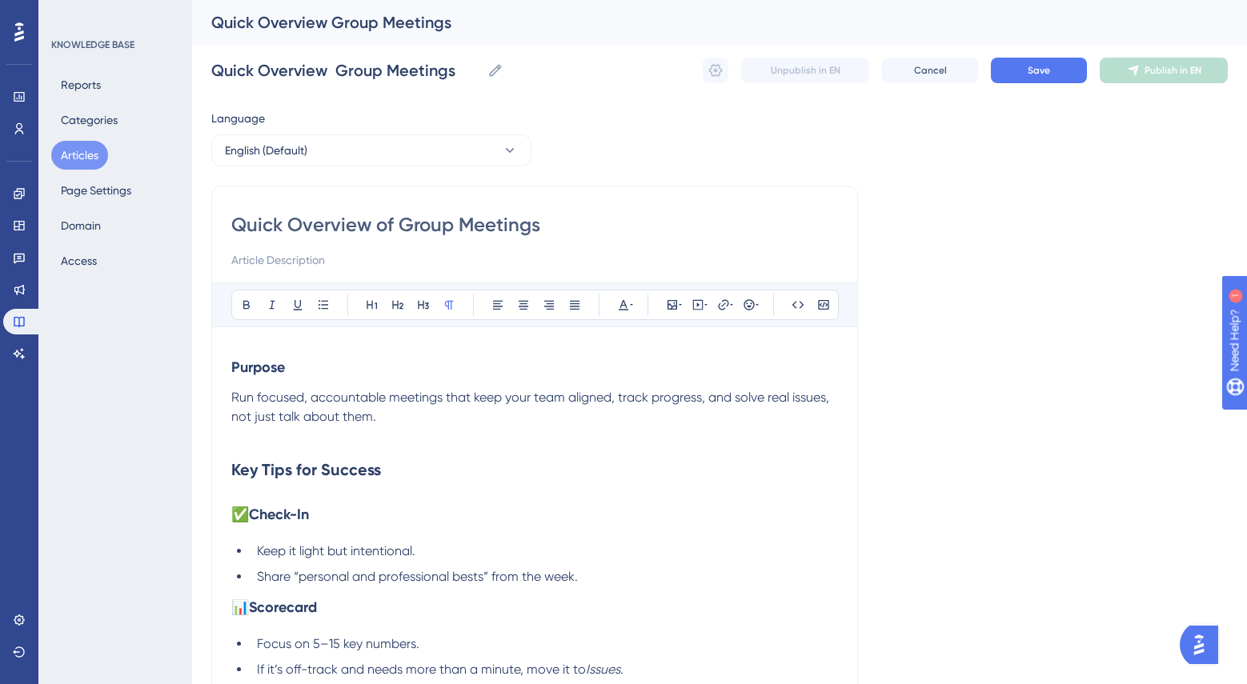
type input "Quick Overview of Group Meetings"
drag, startPoint x: 293, startPoint y: 367, endPoint x: 226, endPoint y: 362, distance: 66.6
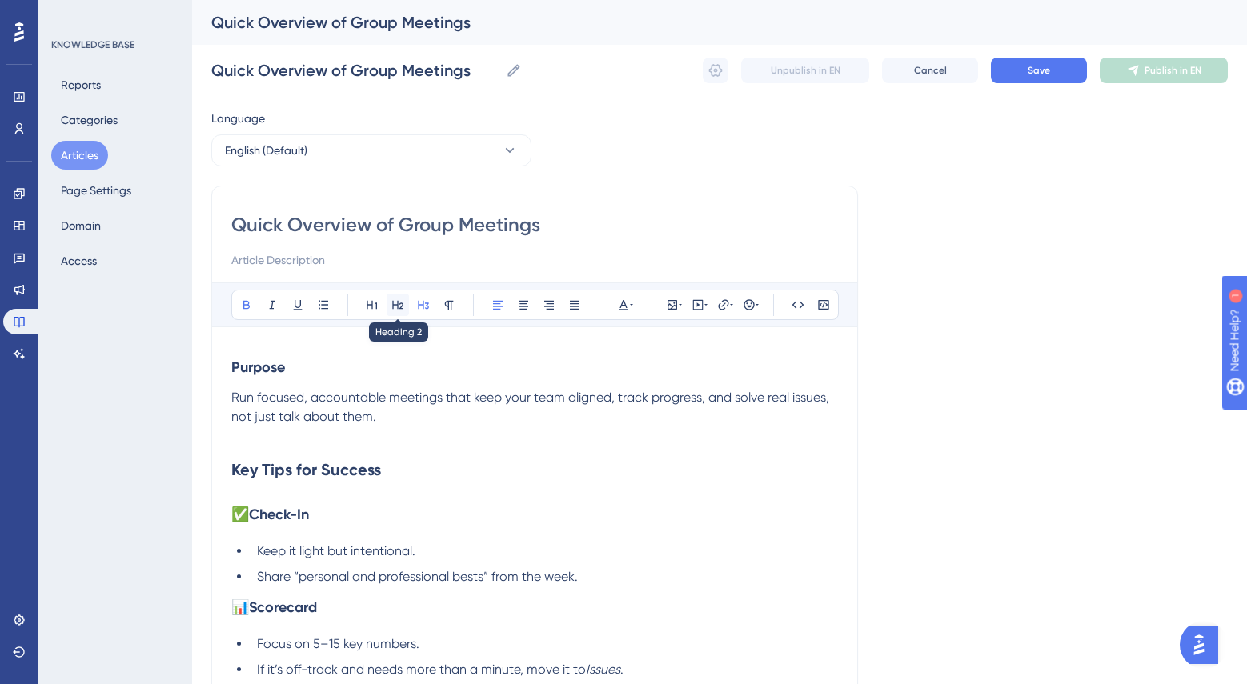
click at [391, 307] on icon at bounding box center [397, 304] width 13 height 13
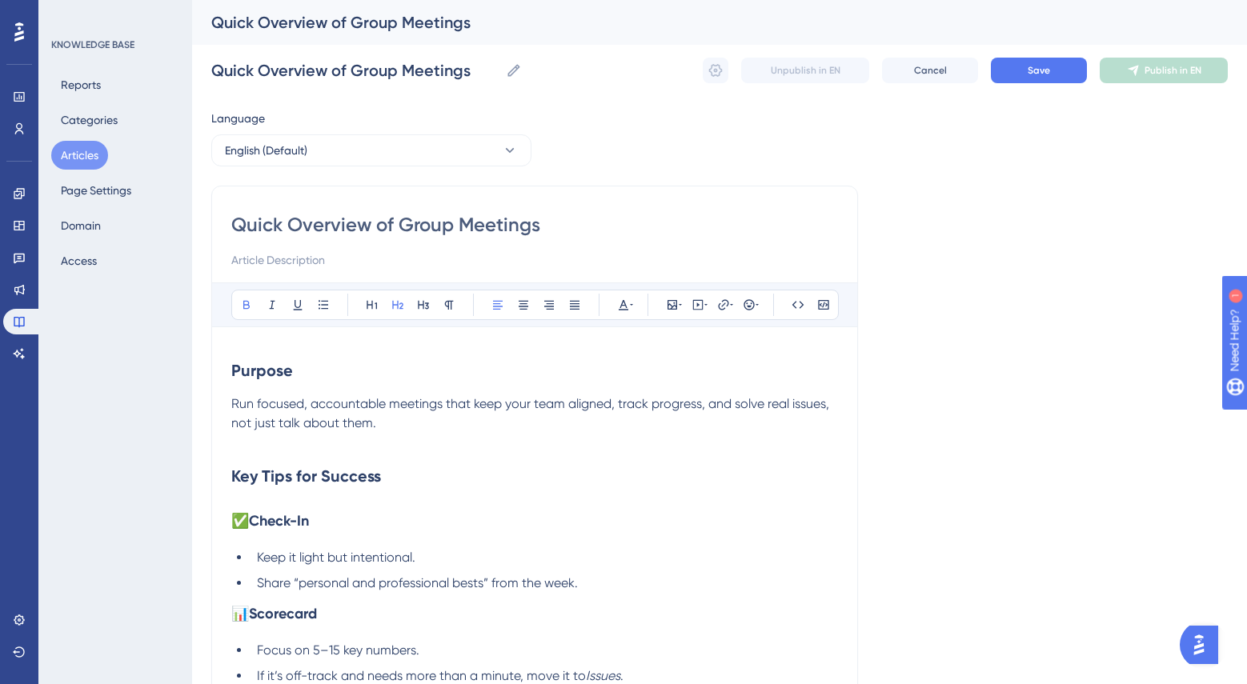
click at [414, 385] on h2 "Purpose" at bounding box center [534, 370] width 606 height 48
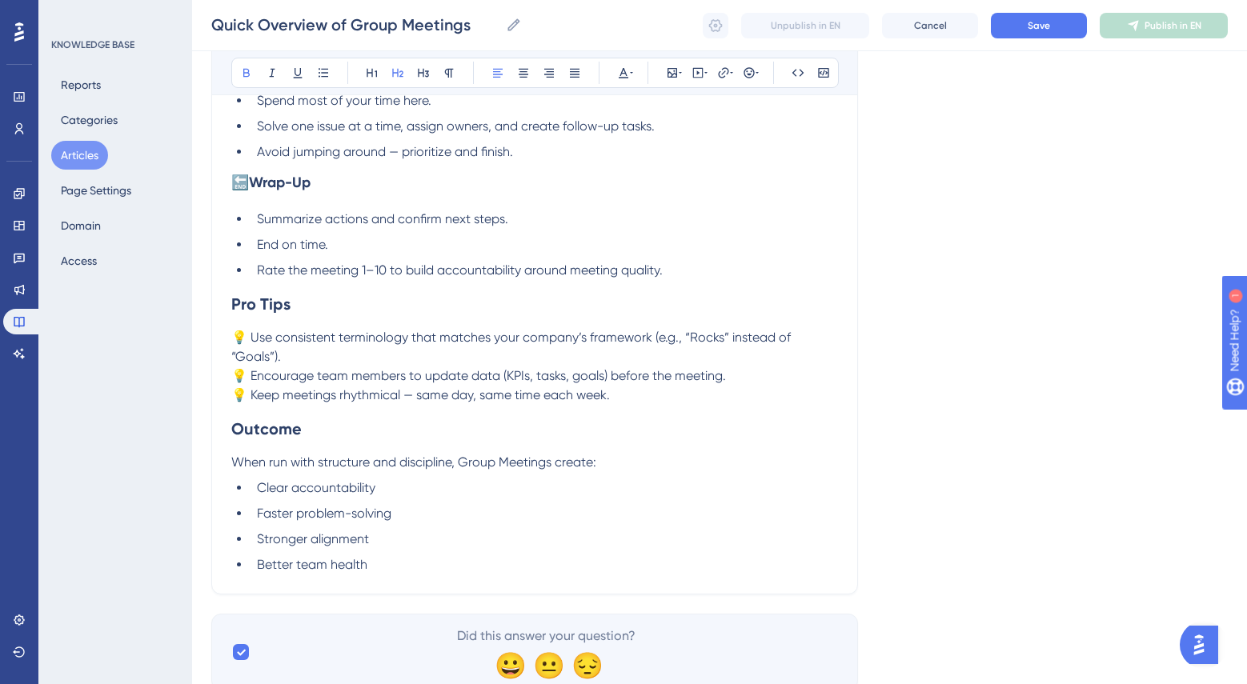
scroll to position [953, 0]
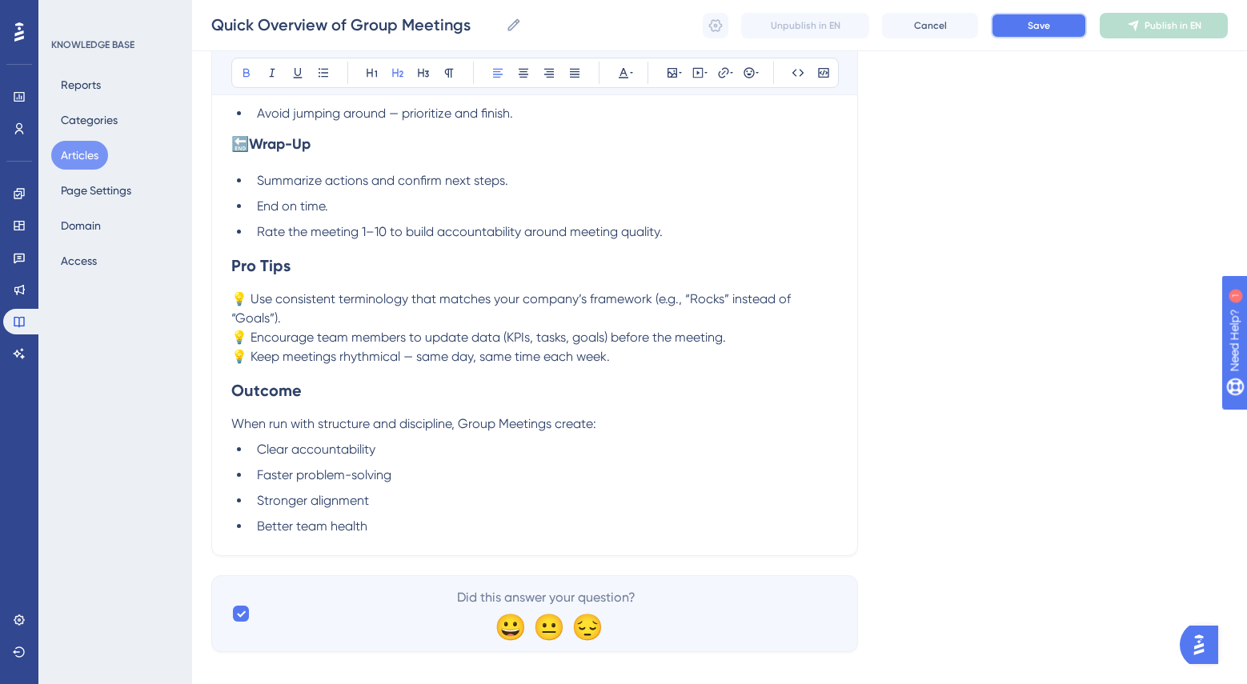
click at [1031, 23] on span "Save" at bounding box center [1038, 25] width 22 height 13
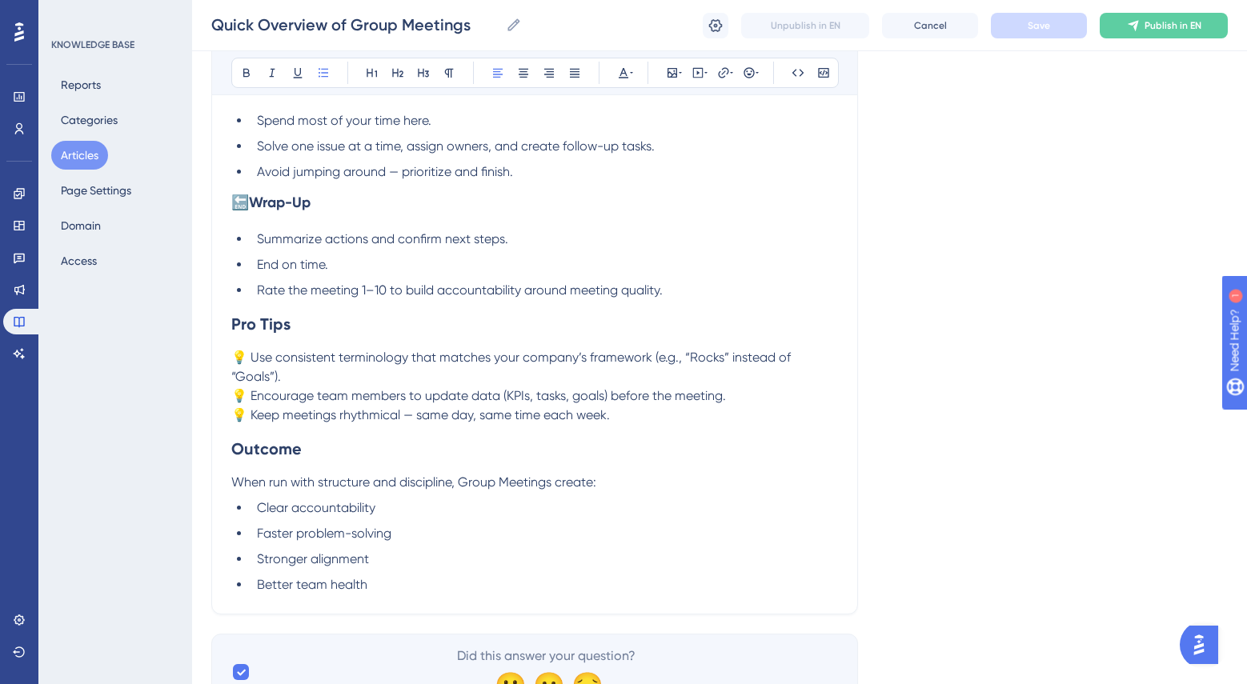
scroll to position [953, 0]
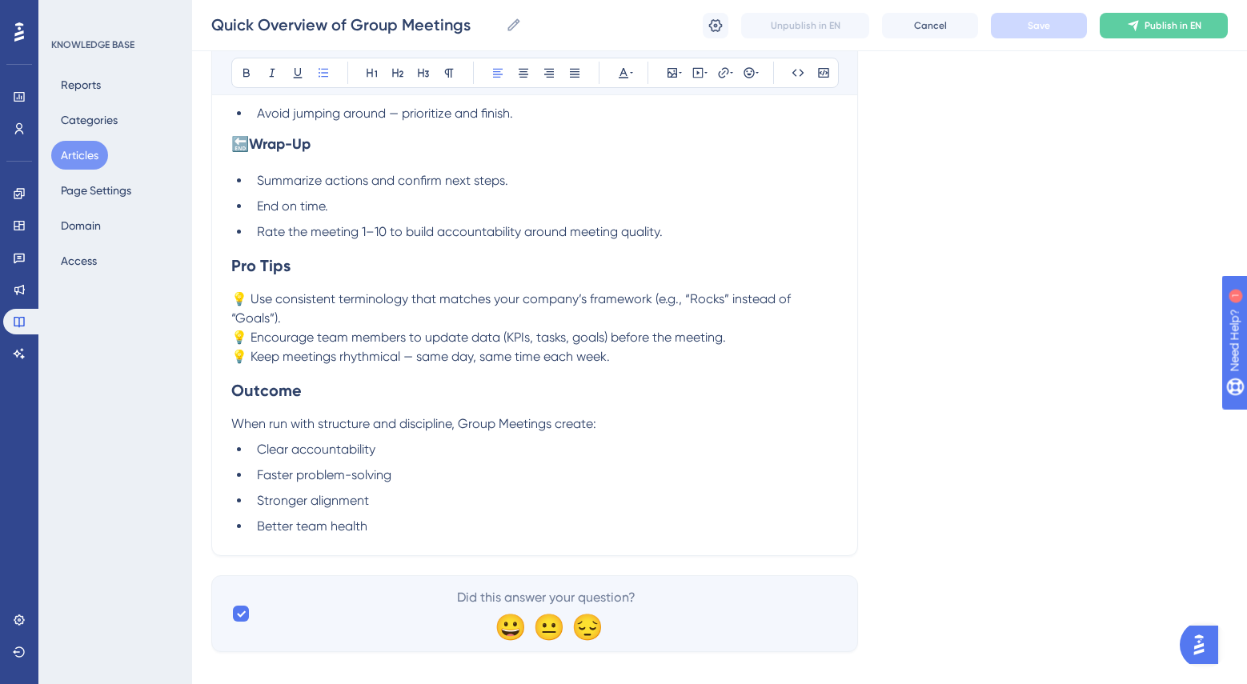
click at [416, 349] on span "💡 Keep meetings rhythmical — same day, same time each week." at bounding box center [420, 356] width 378 height 15
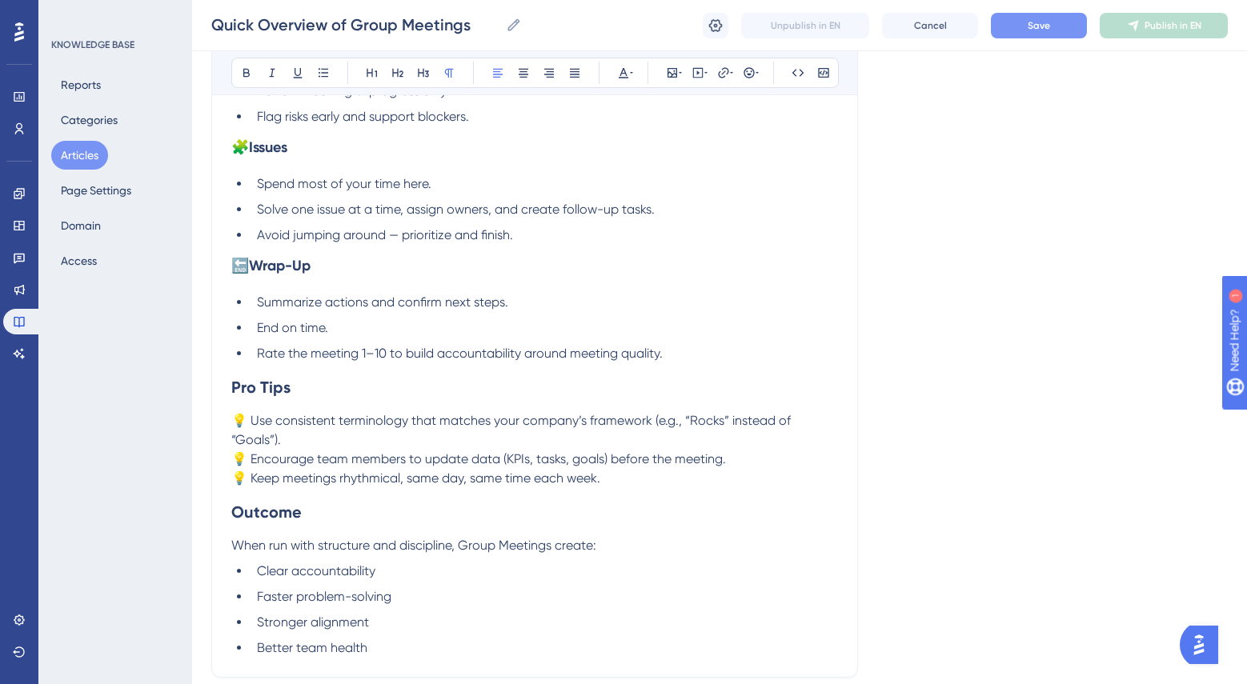
scroll to position [818, 0]
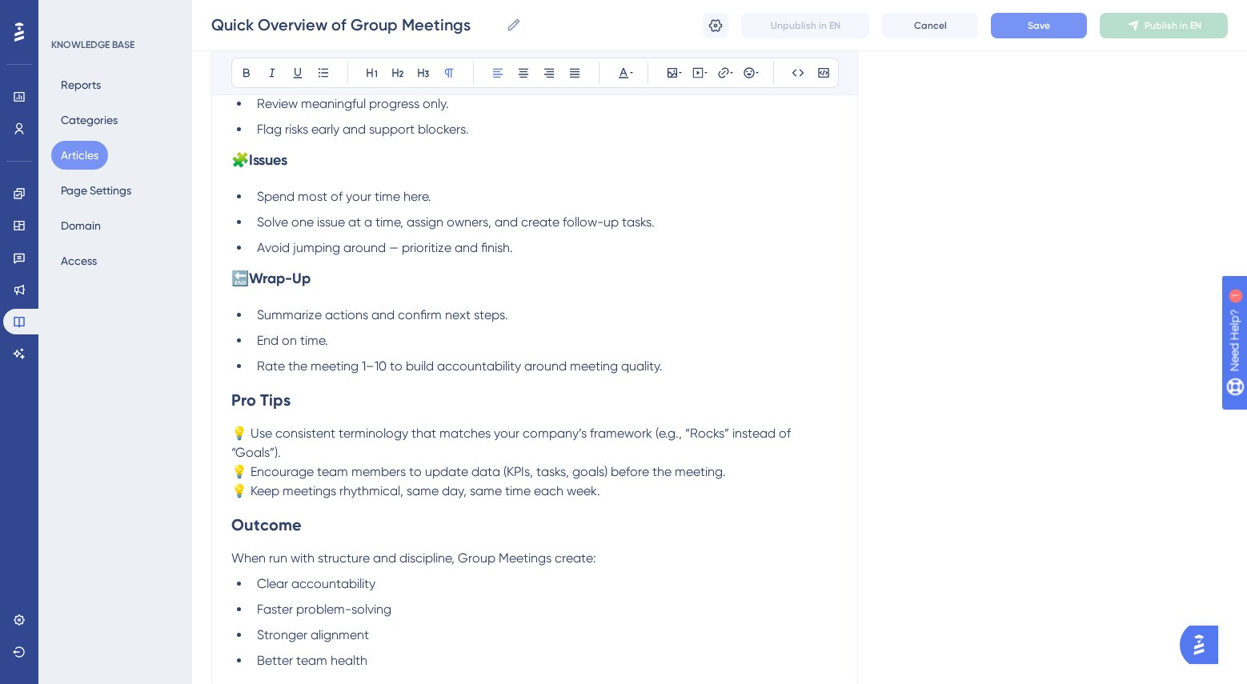
click at [404, 245] on span "Avoid jumping around — prioritize and finish." at bounding box center [385, 247] width 256 height 15
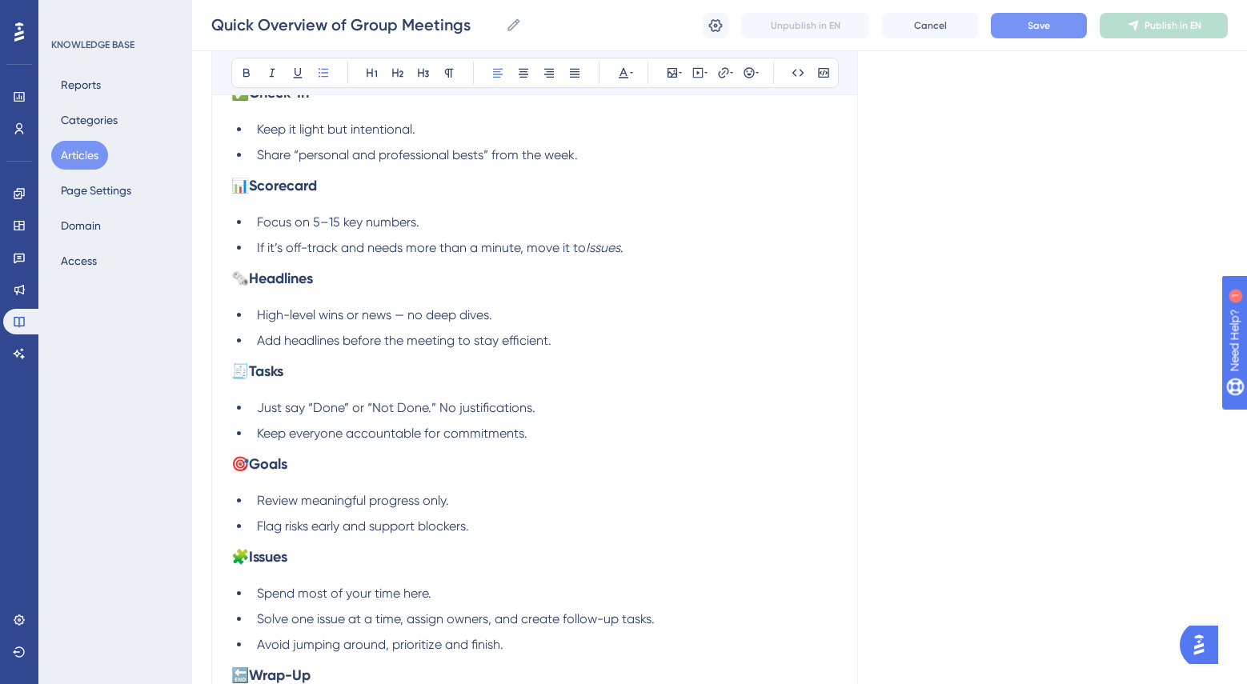
scroll to position [414, 0]
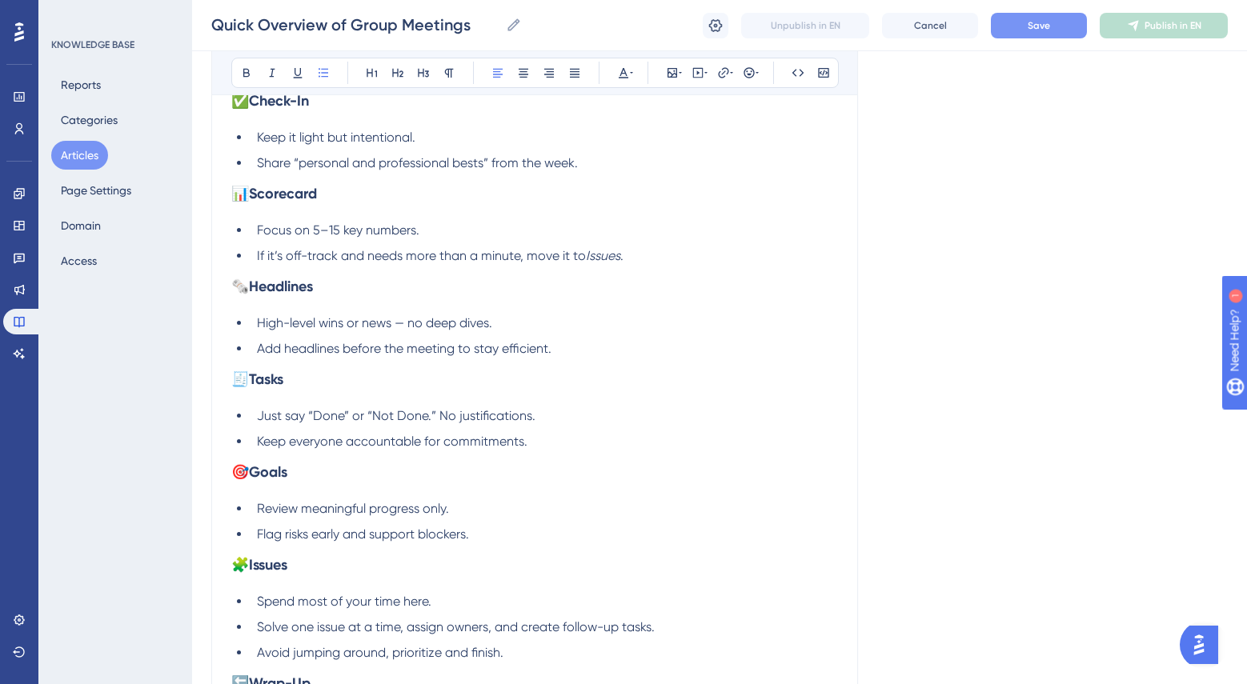
click at [410, 325] on span "High-level wins or news — no deep dives." at bounding box center [374, 322] width 235 height 15
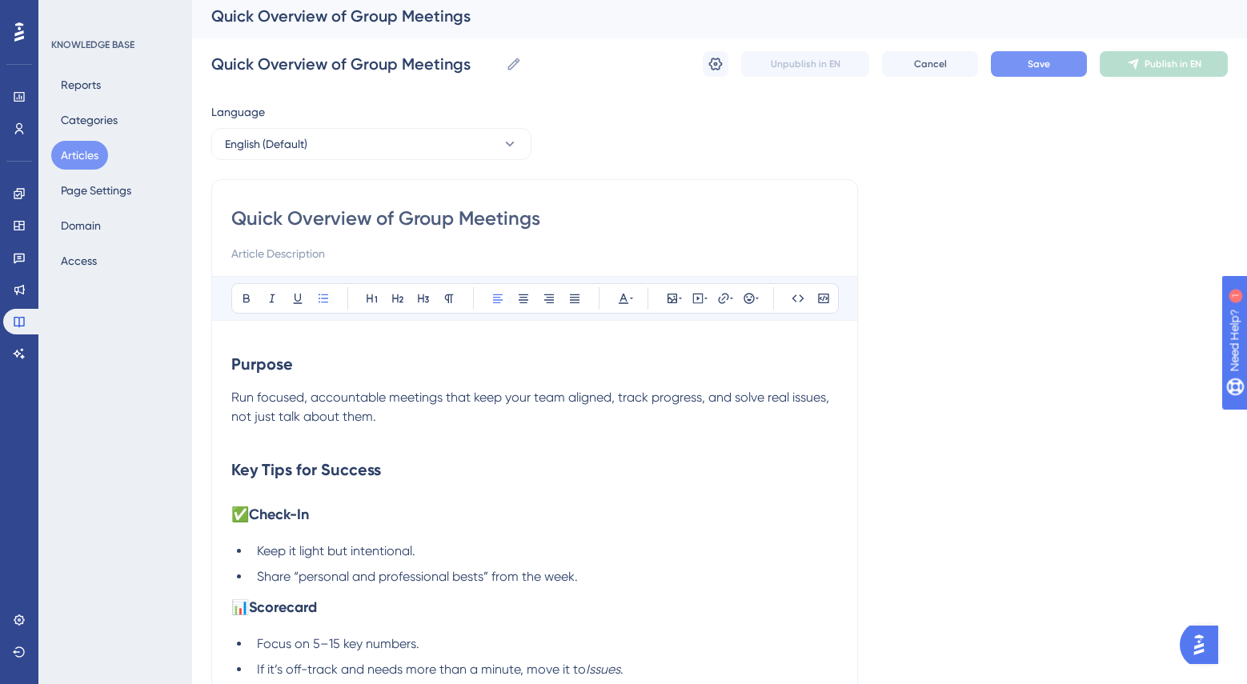
scroll to position [0, 0]
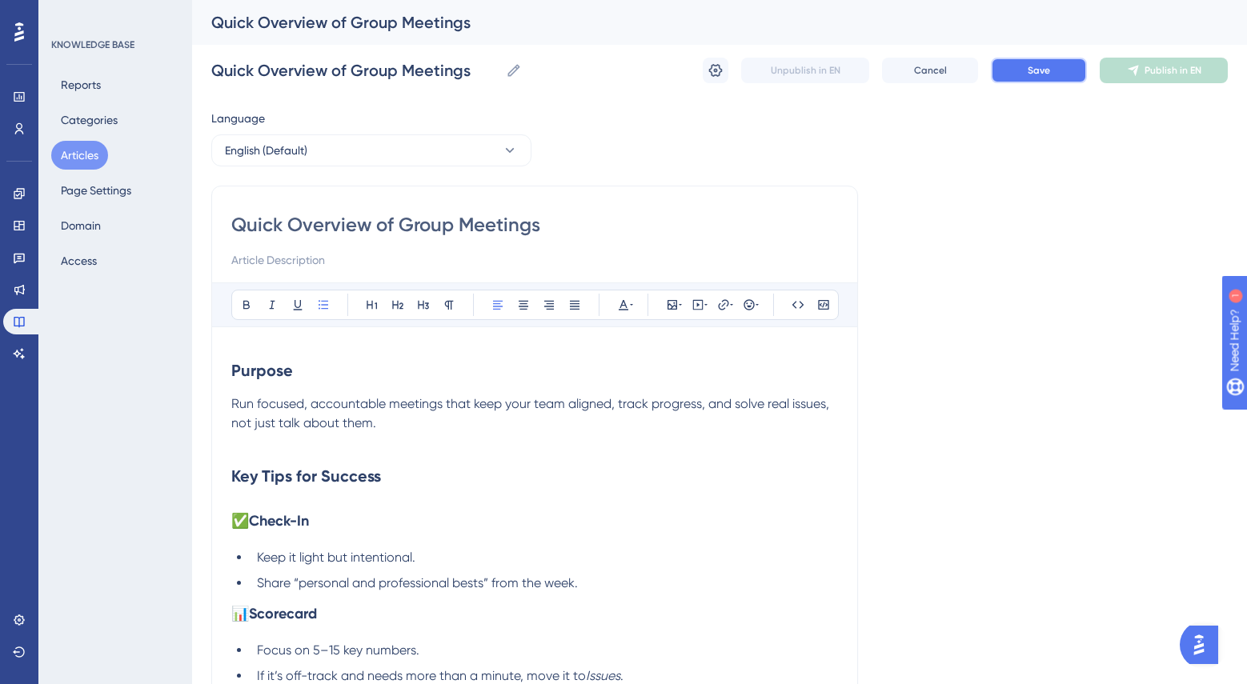
click at [1043, 66] on span "Save" at bounding box center [1038, 70] width 22 height 13
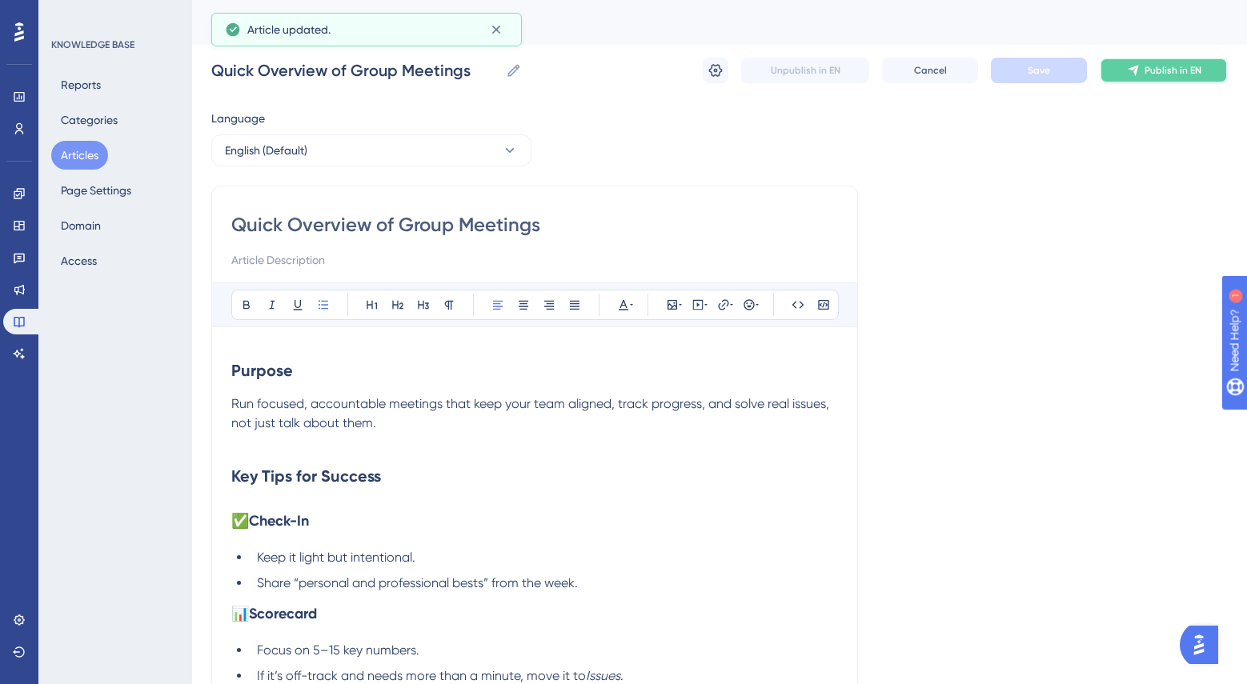
click at [1141, 74] on button "Publish in EN" at bounding box center [1163, 71] width 128 height 26
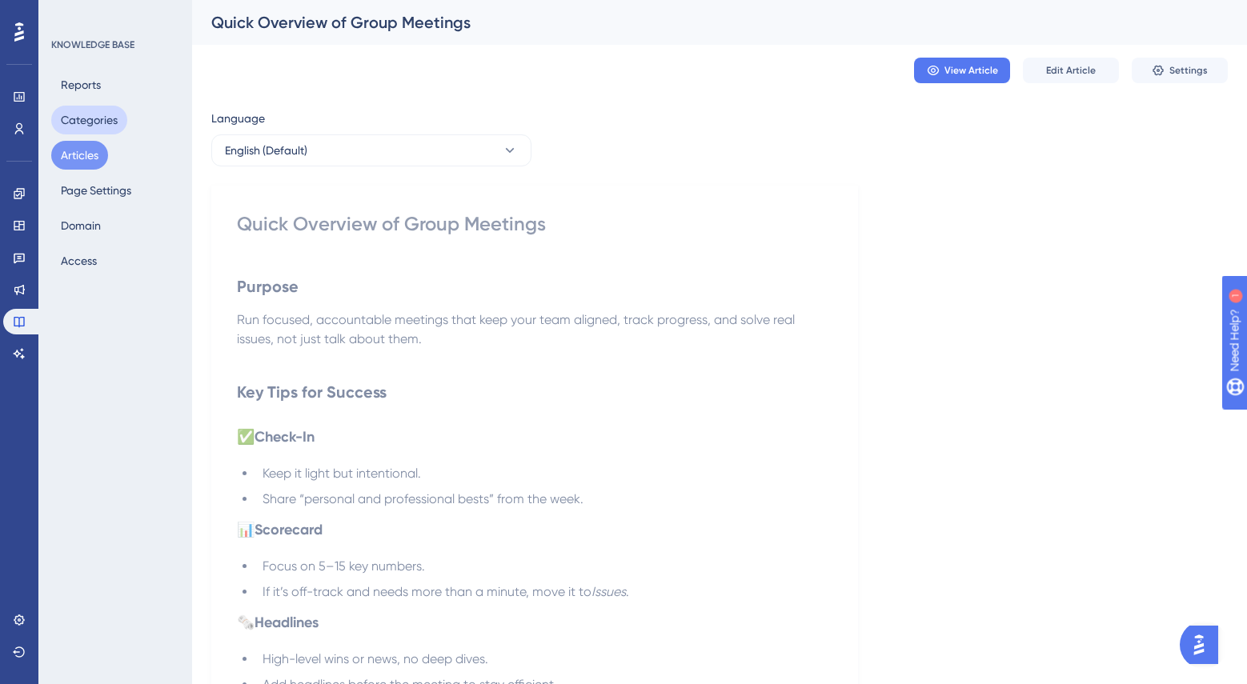
click at [122, 128] on button "Categories" at bounding box center [89, 120] width 76 height 29
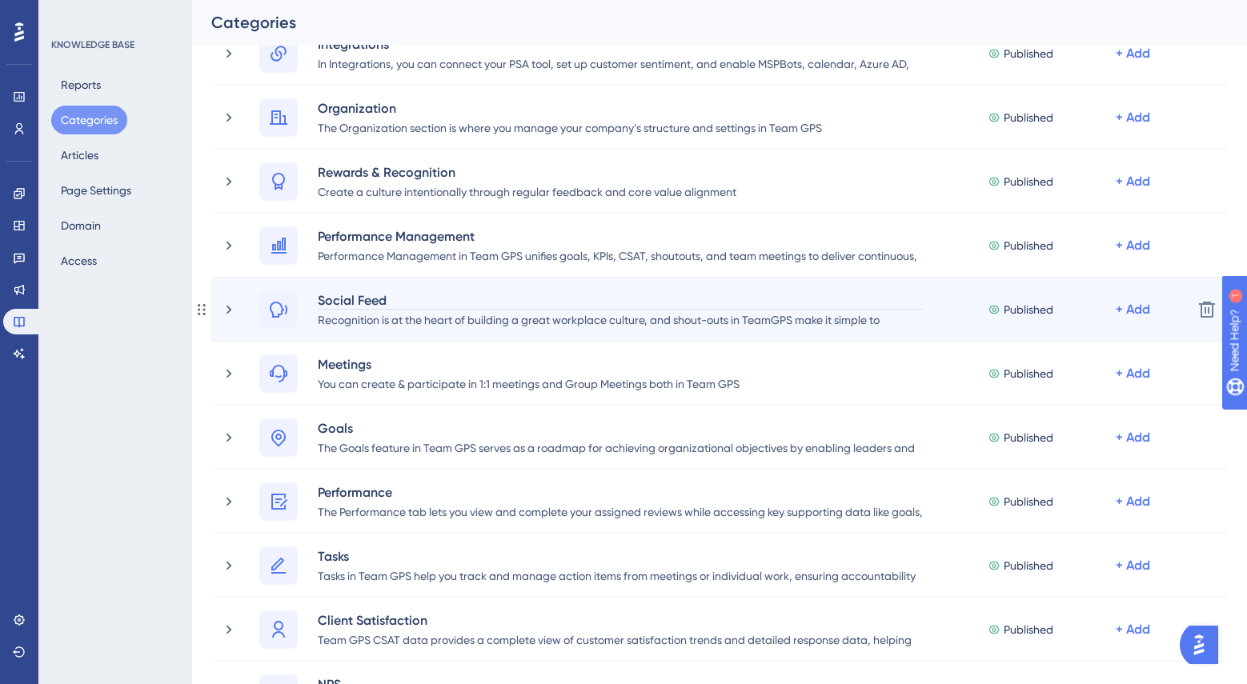
scroll to position [440, 0]
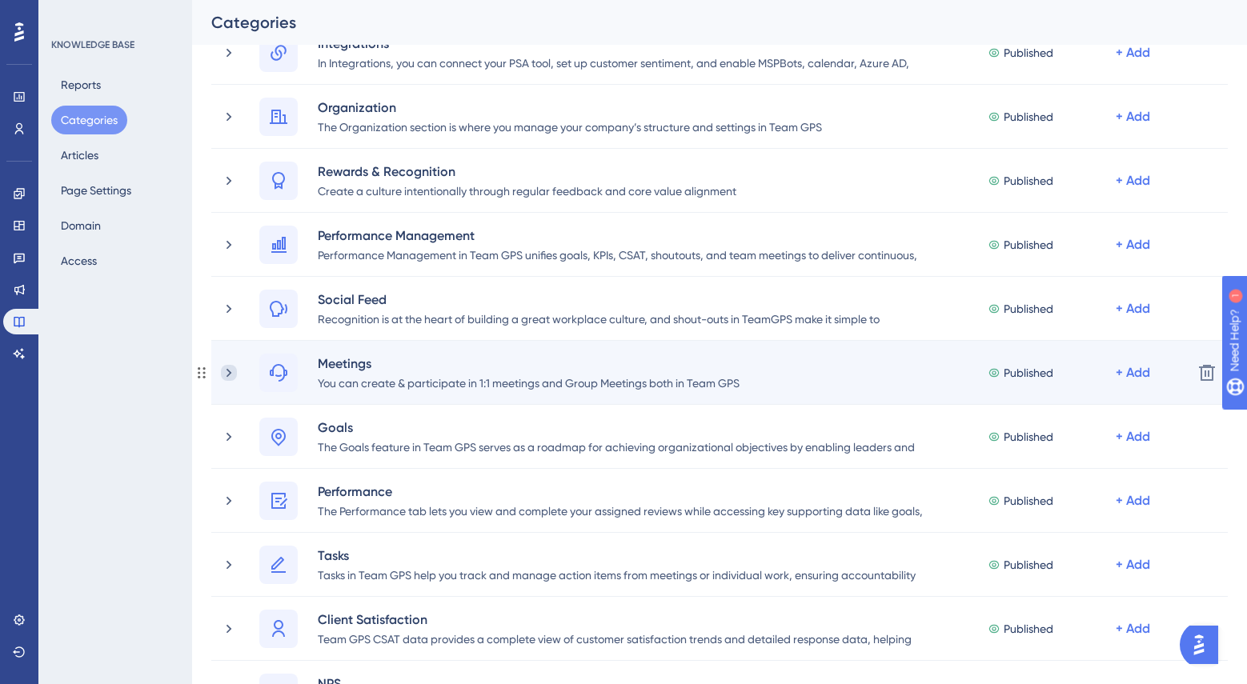
click at [226, 374] on icon at bounding box center [229, 373] width 16 height 16
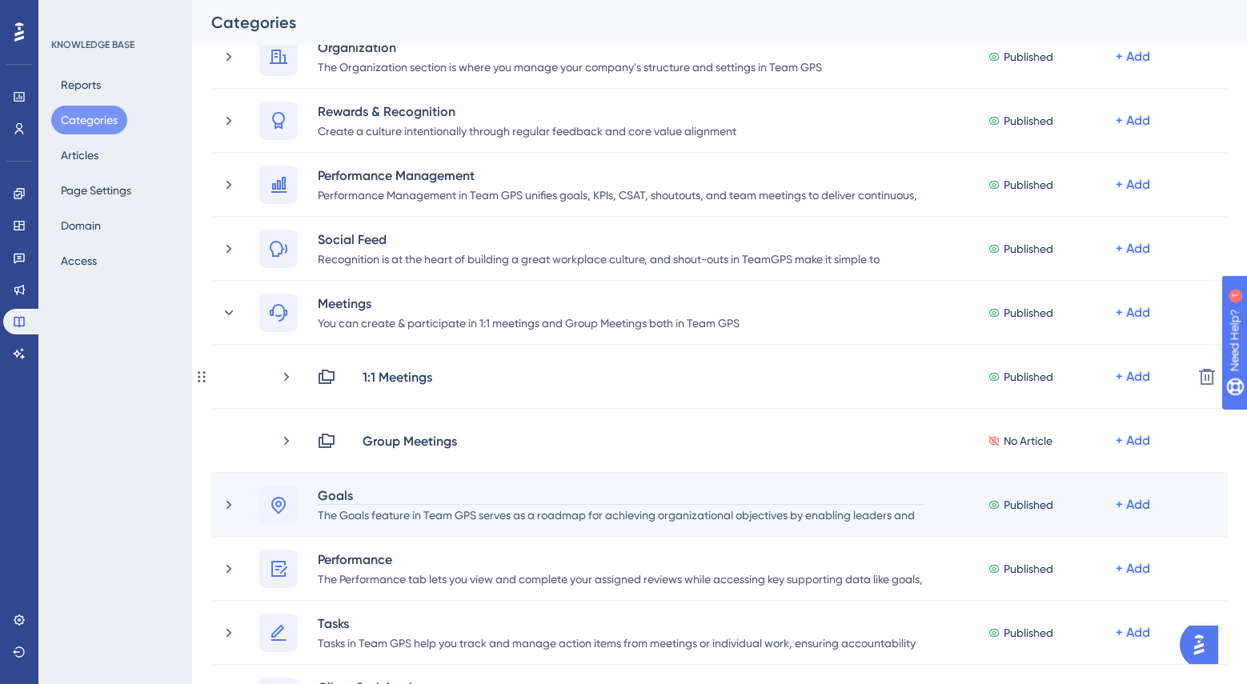
scroll to position [534, 0]
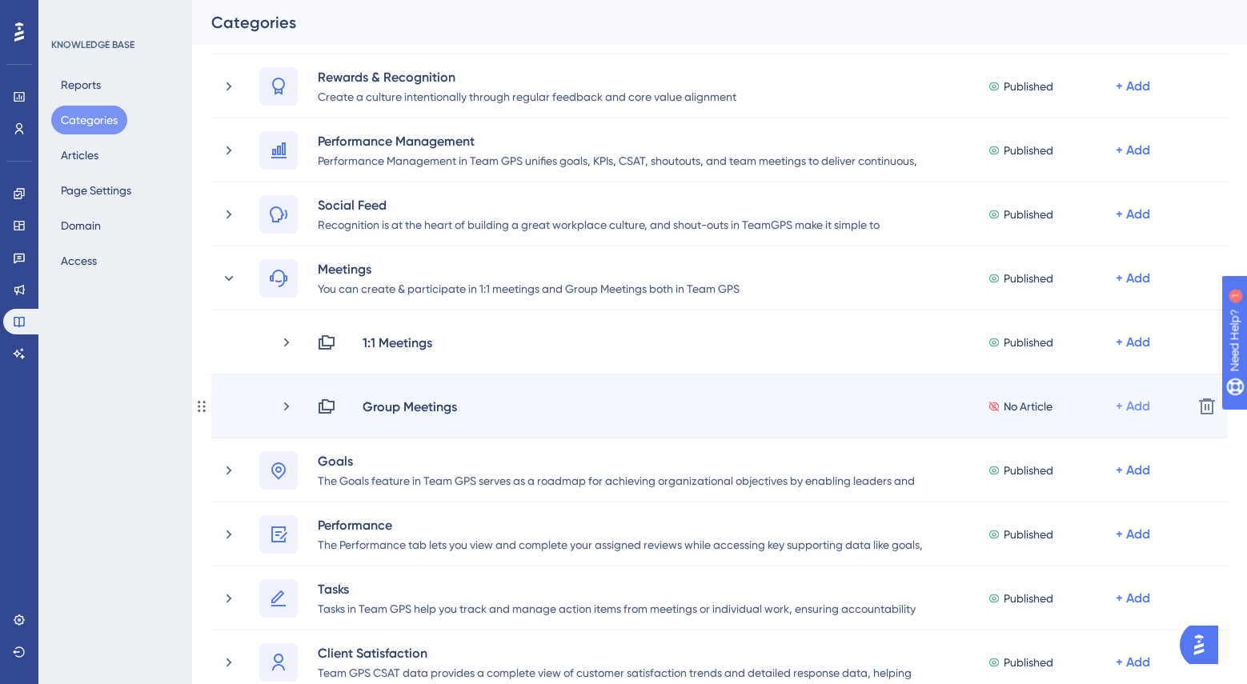
click at [1124, 407] on div "+ Add" at bounding box center [1132, 406] width 34 height 19
click at [1081, 447] on div "Add Articles Add Articles" at bounding box center [1070, 449] width 114 height 32
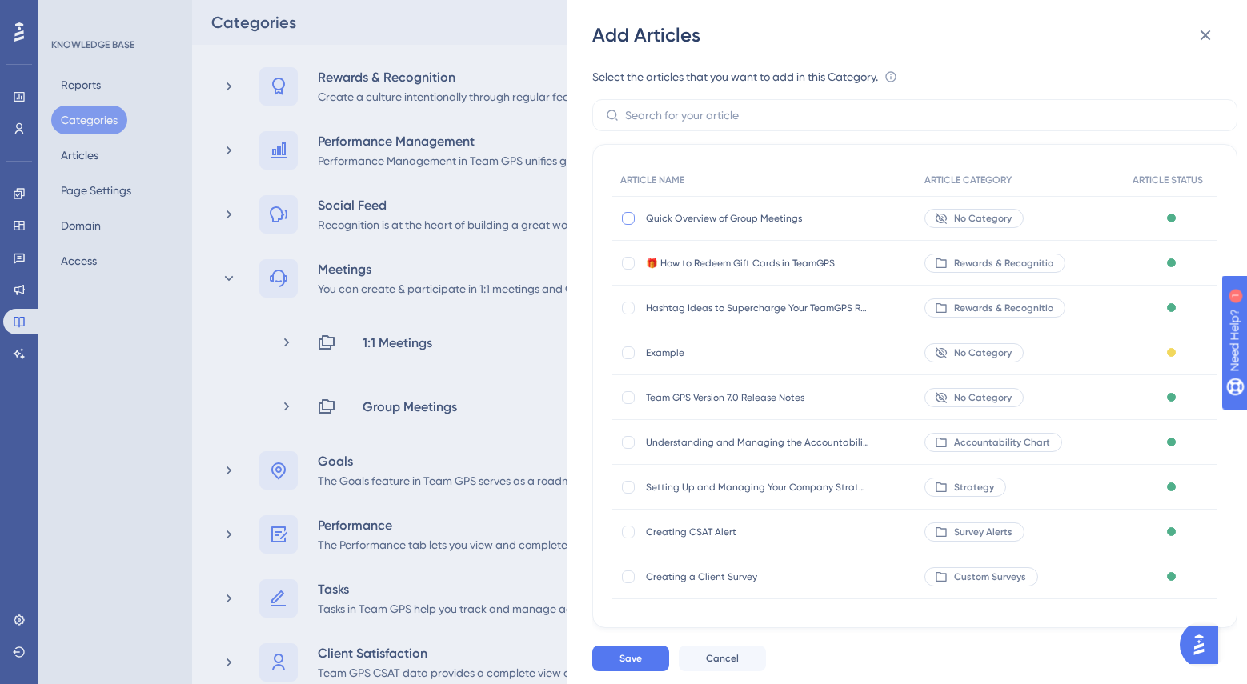
click at [626, 219] on div at bounding box center [628, 218] width 13 height 13
checkbox input "true"
click at [634, 652] on span "Save" at bounding box center [630, 658] width 22 height 13
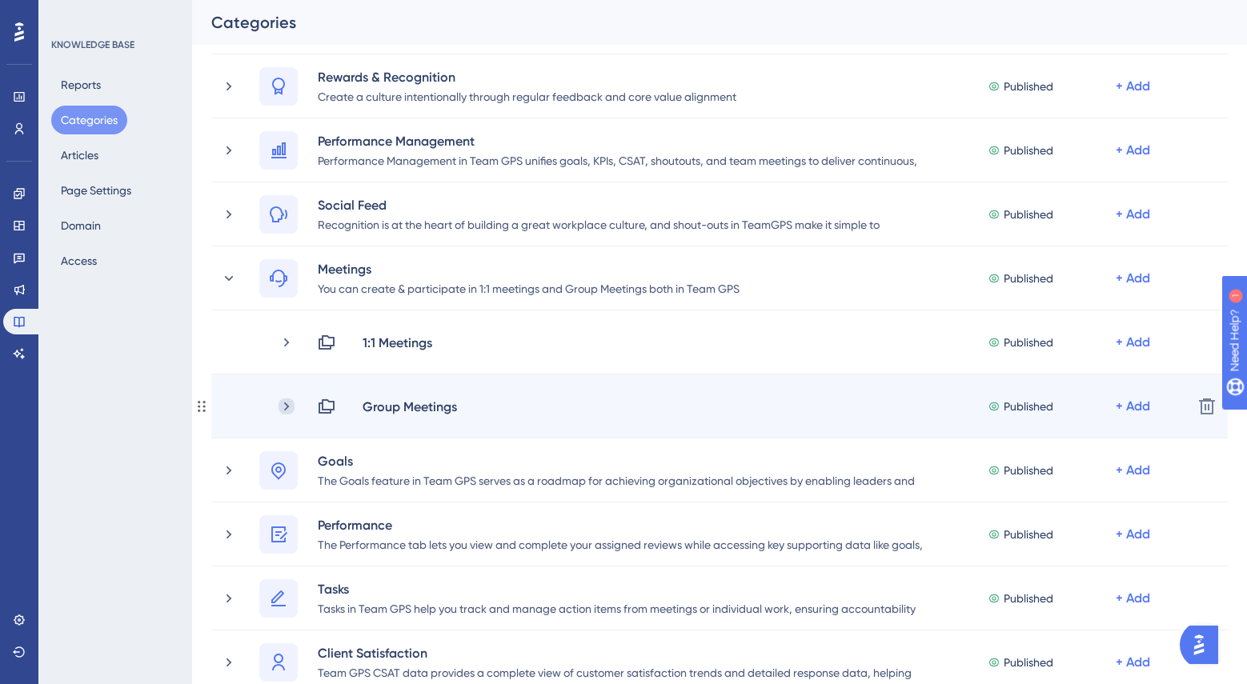
click at [288, 406] on icon at bounding box center [286, 406] width 5 height 9
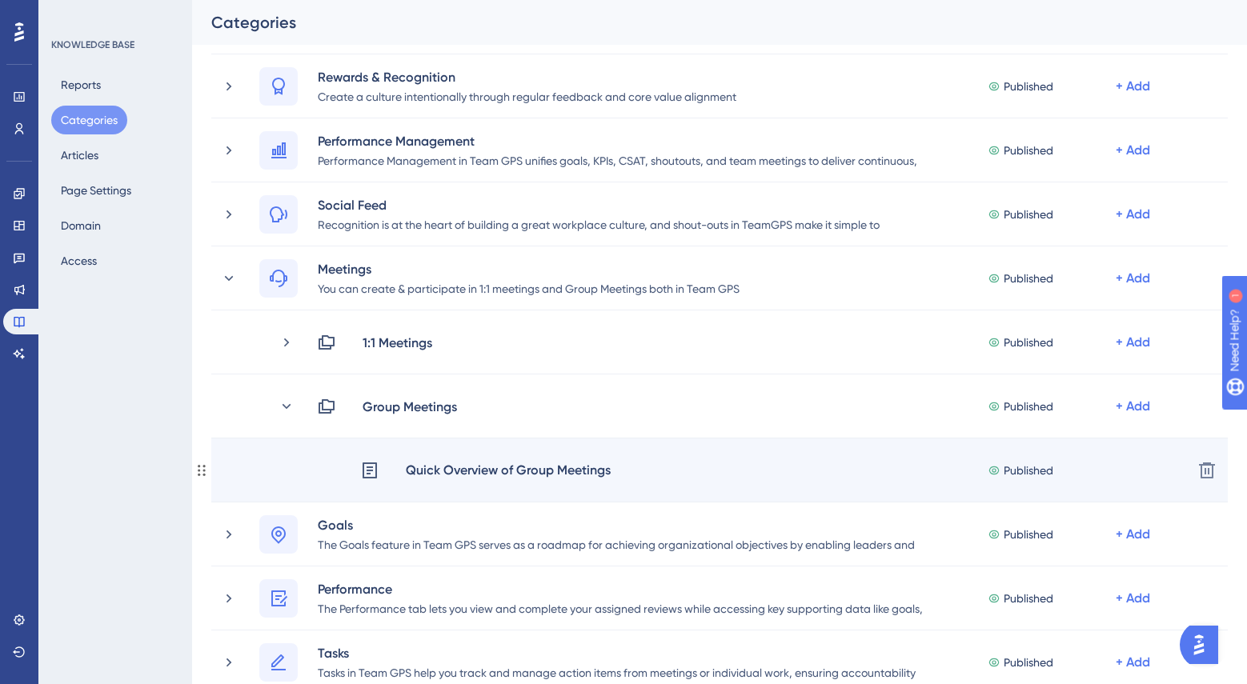
click at [582, 467] on div "Quick Overview of Group Meetings" at bounding box center [508, 470] width 206 height 21
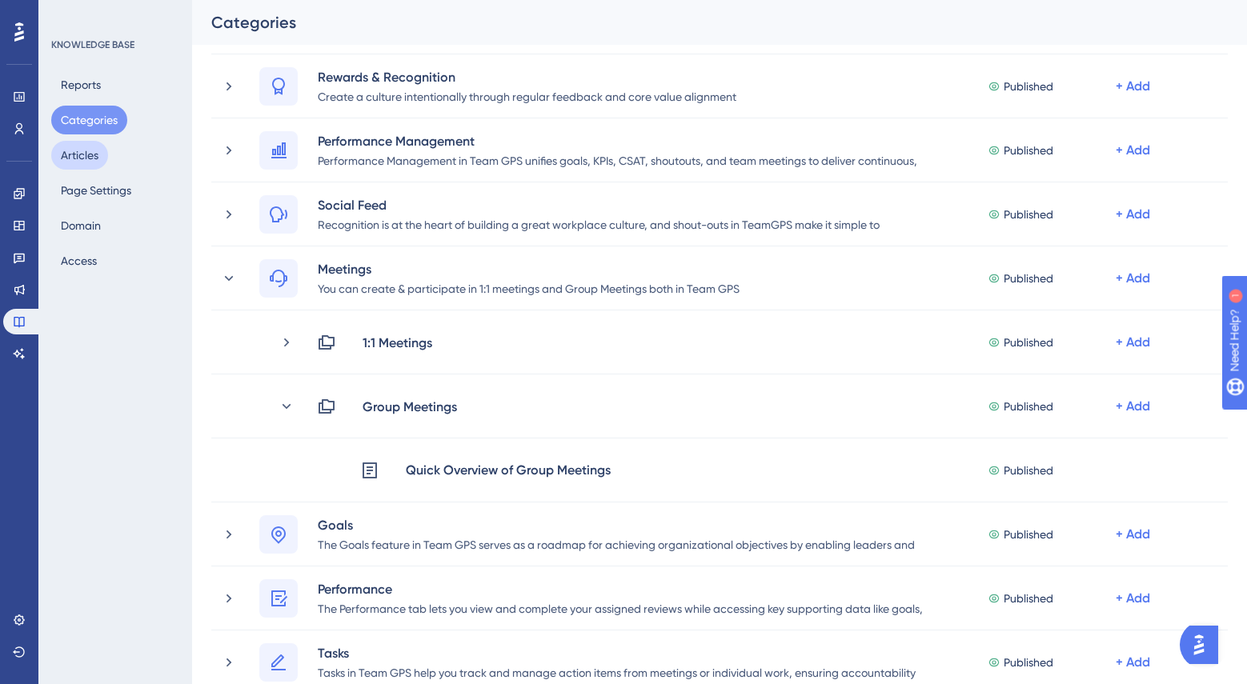
click at [82, 151] on button "Articles" at bounding box center [79, 155] width 57 height 29
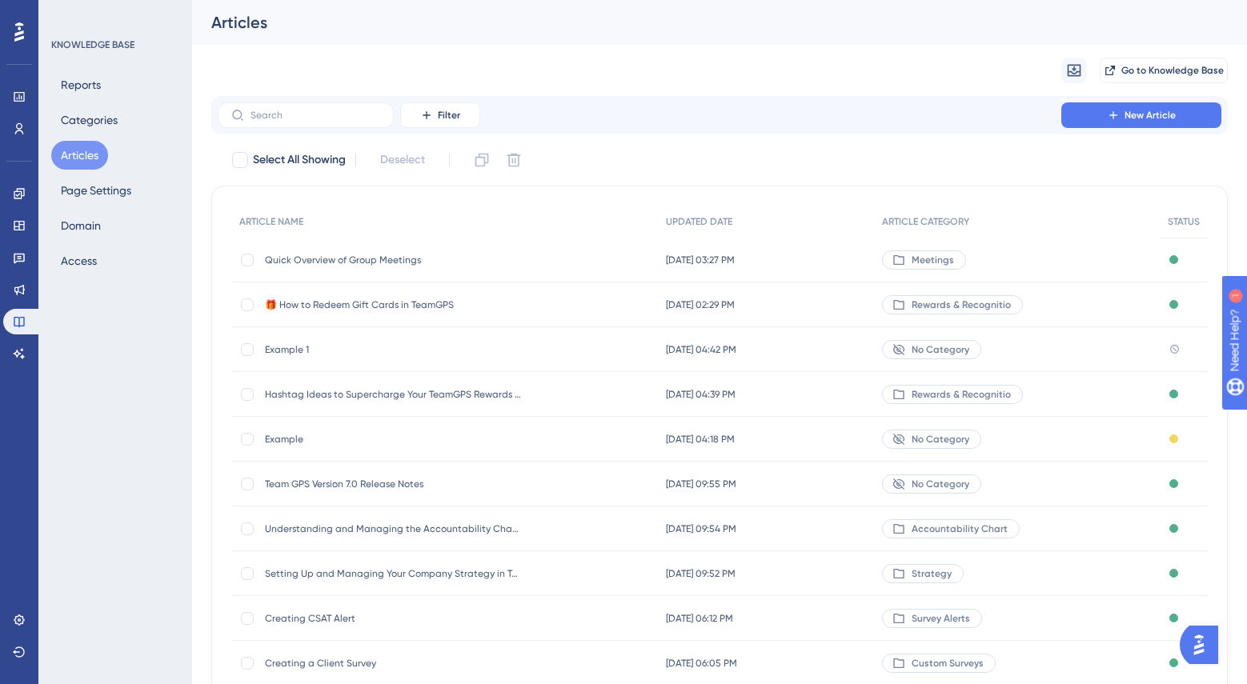
click at [314, 261] on span "Quick Overview of Group Meetings" at bounding box center [393, 260] width 256 height 13
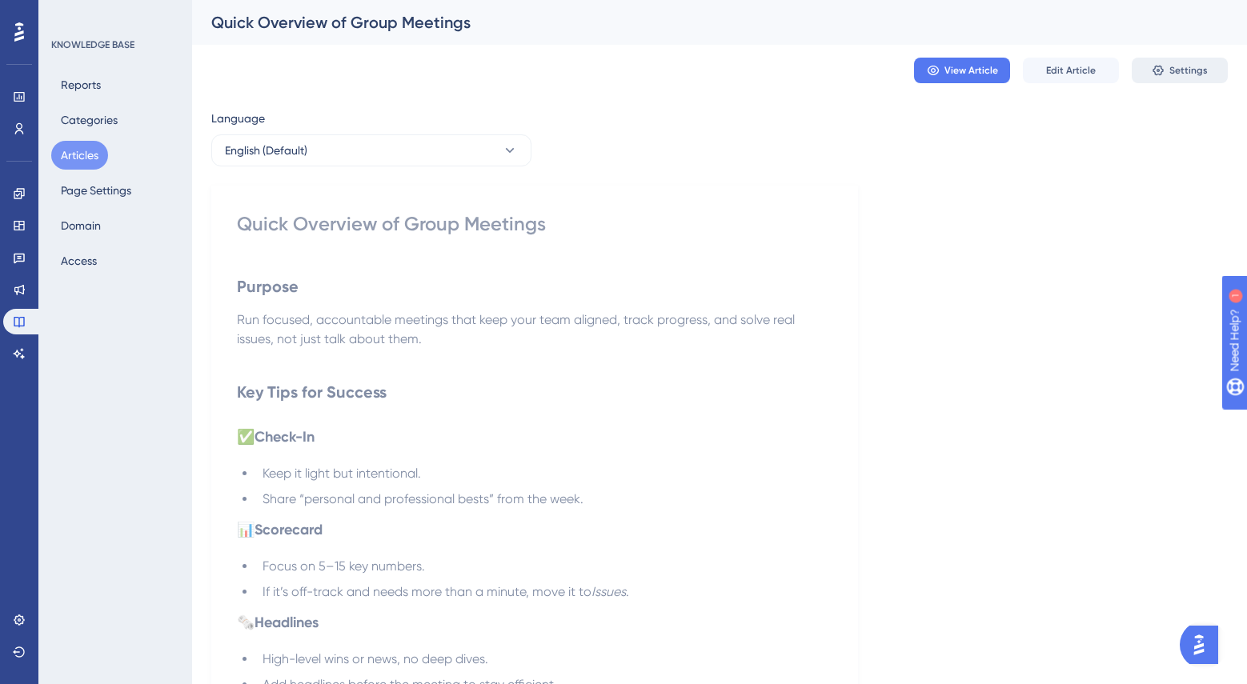
click at [1174, 62] on button "Settings" at bounding box center [1179, 71] width 96 height 26
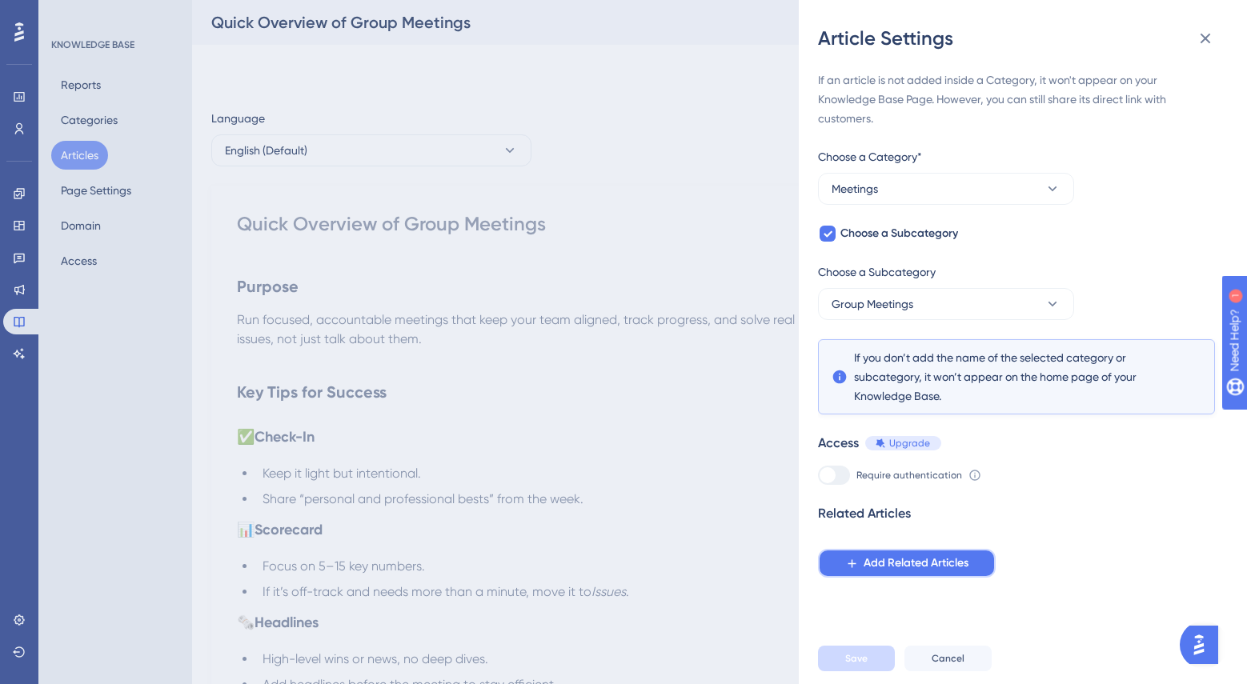
click at [907, 566] on span "Add Related Articles" at bounding box center [915, 563] width 105 height 19
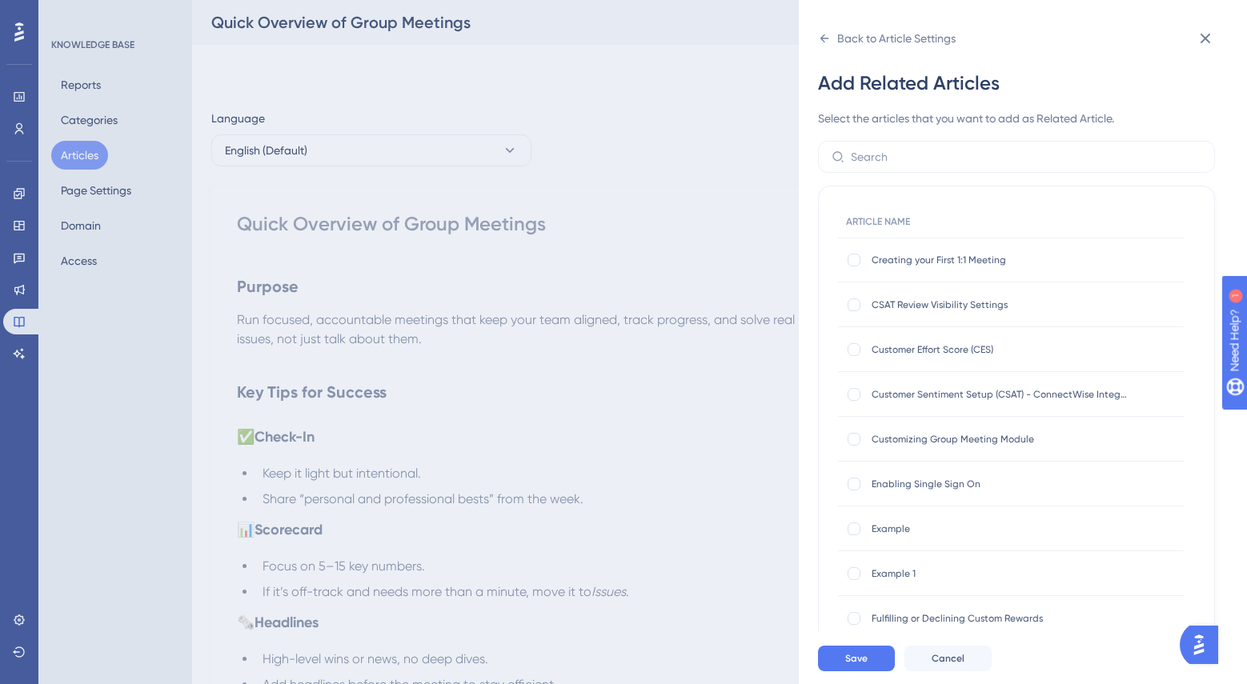
scroll to position [674, 0]
click at [858, 438] on div at bounding box center [853, 437] width 13 height 13
checkbox input "true"
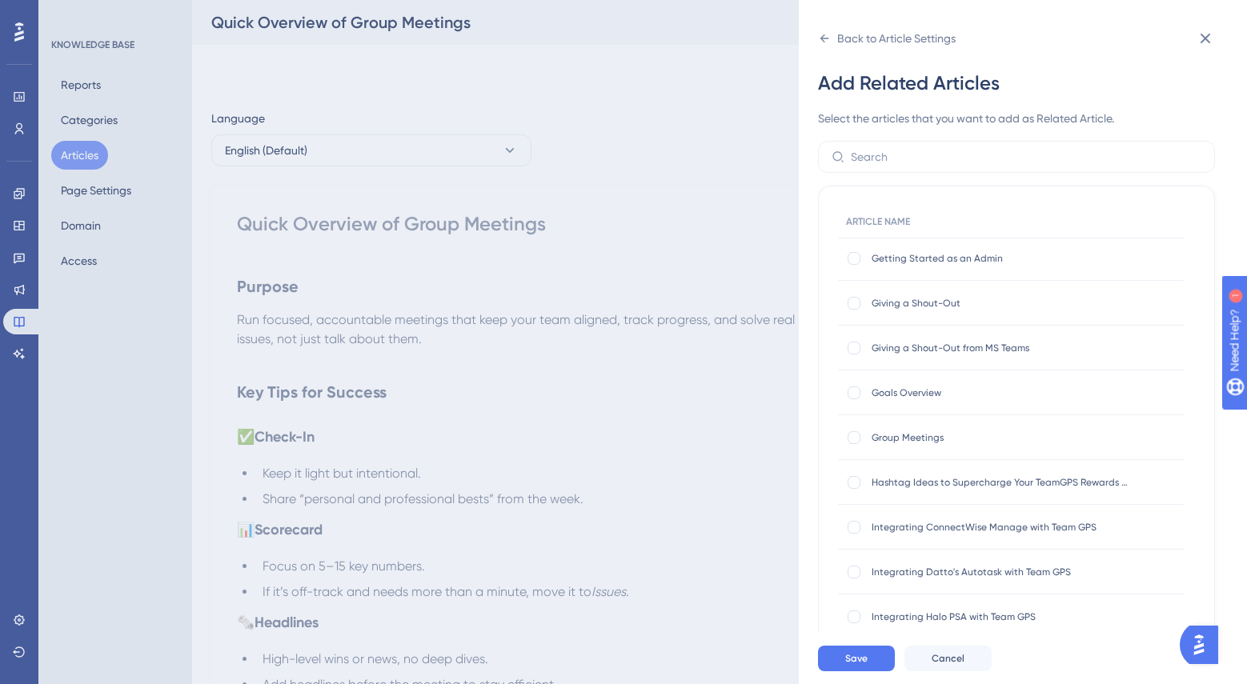
scroll to position [1078, 0]
click at [849, 435] on div at bounding box center [853, 436] width 13 height 13
checkbox input "true"
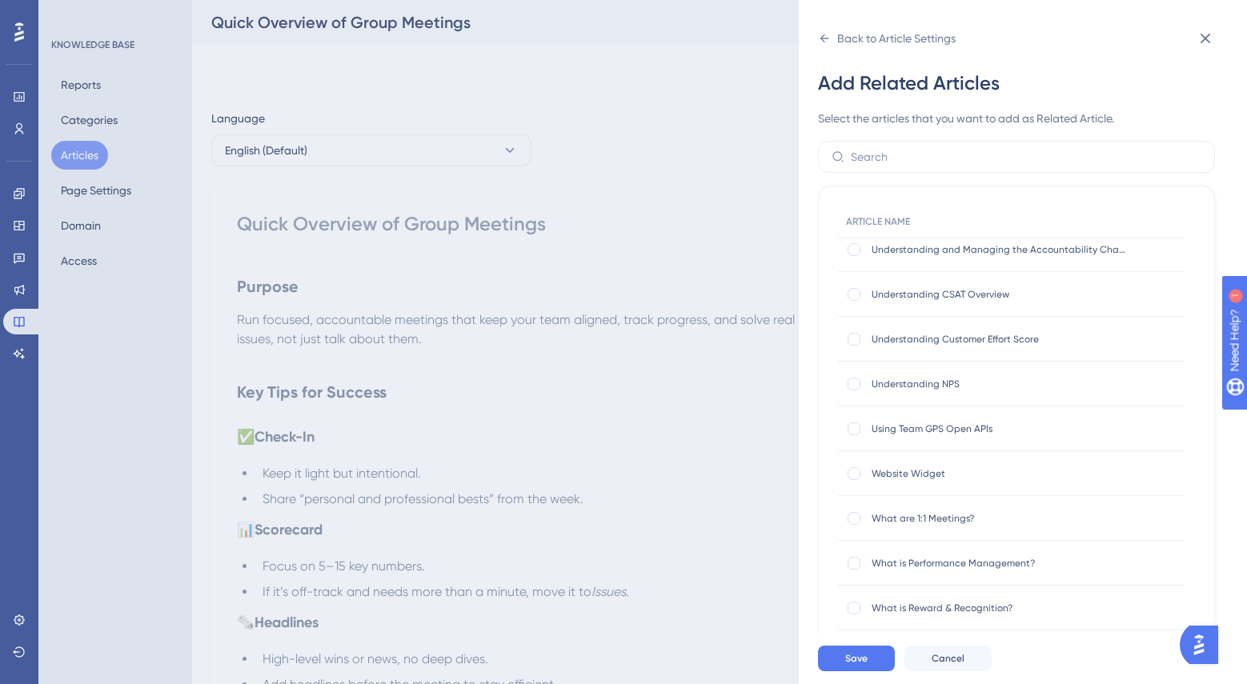
scroll to position [2299, 0]
click at [864, 652] on span "Save" at bounding box center [856, 658] width 22 height 13
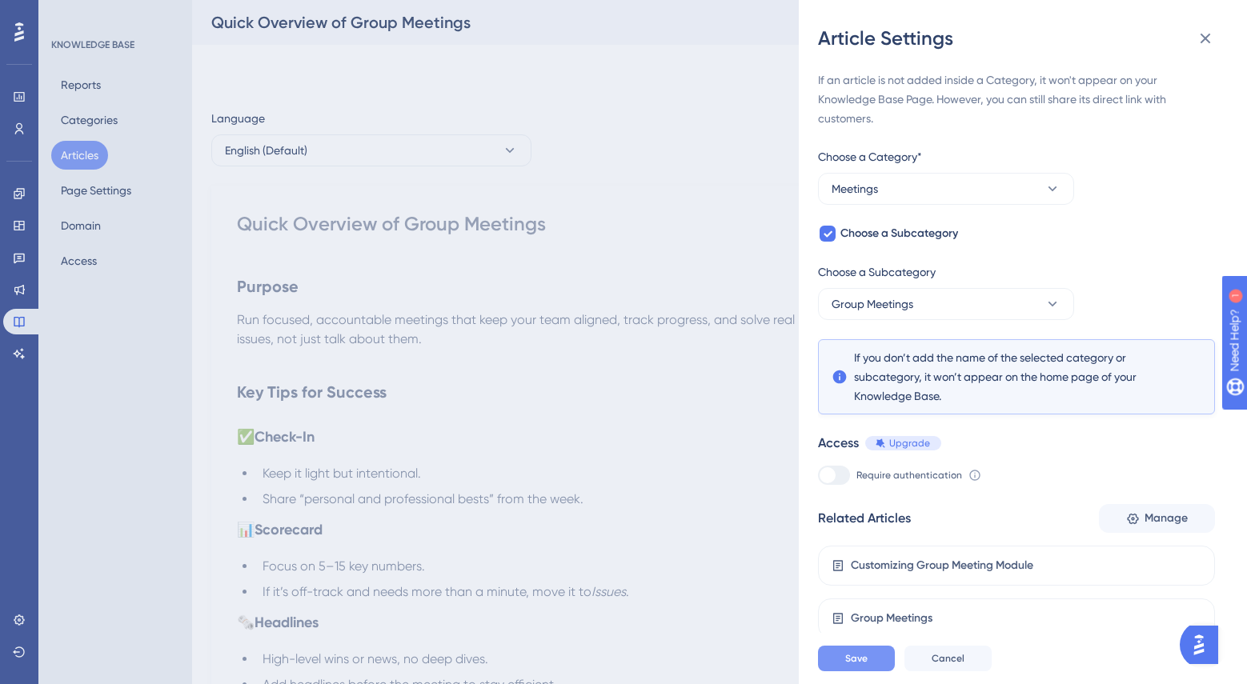
click at [878, 658] on button "Save" at bounding box center [856, 659] width 77 height 26
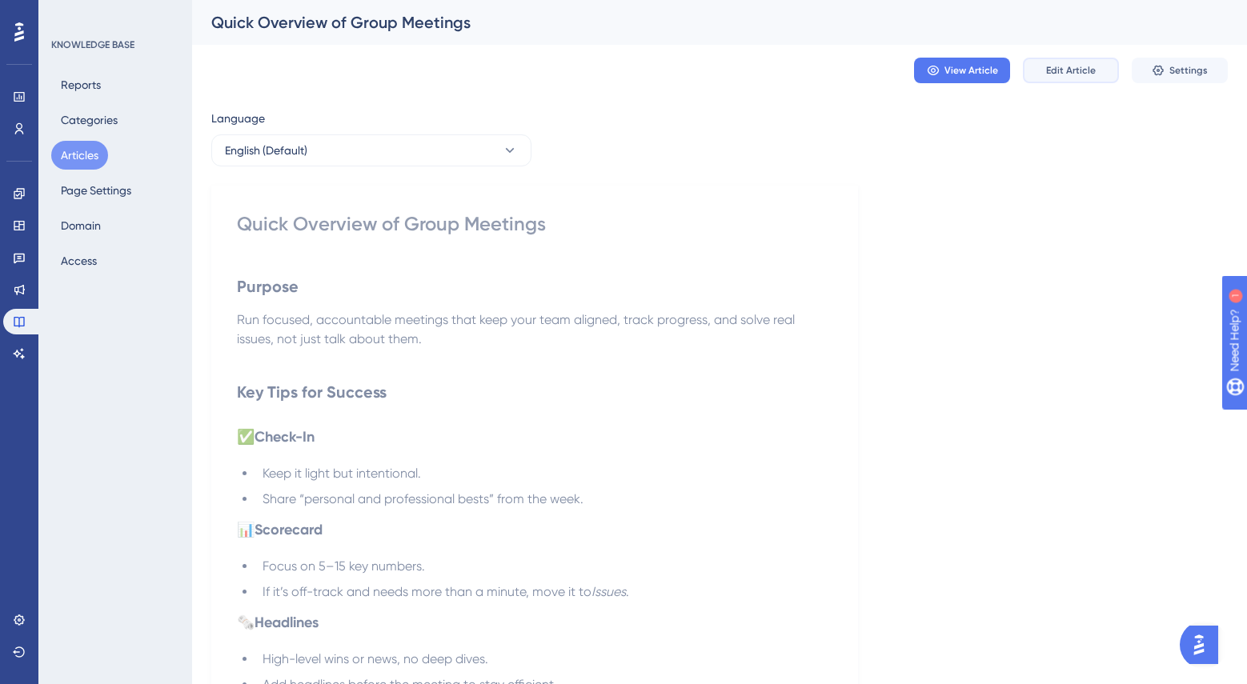
click at [1066, 79] on button "Edit Article" at bounding box center [1071, 71] width 96 height 26
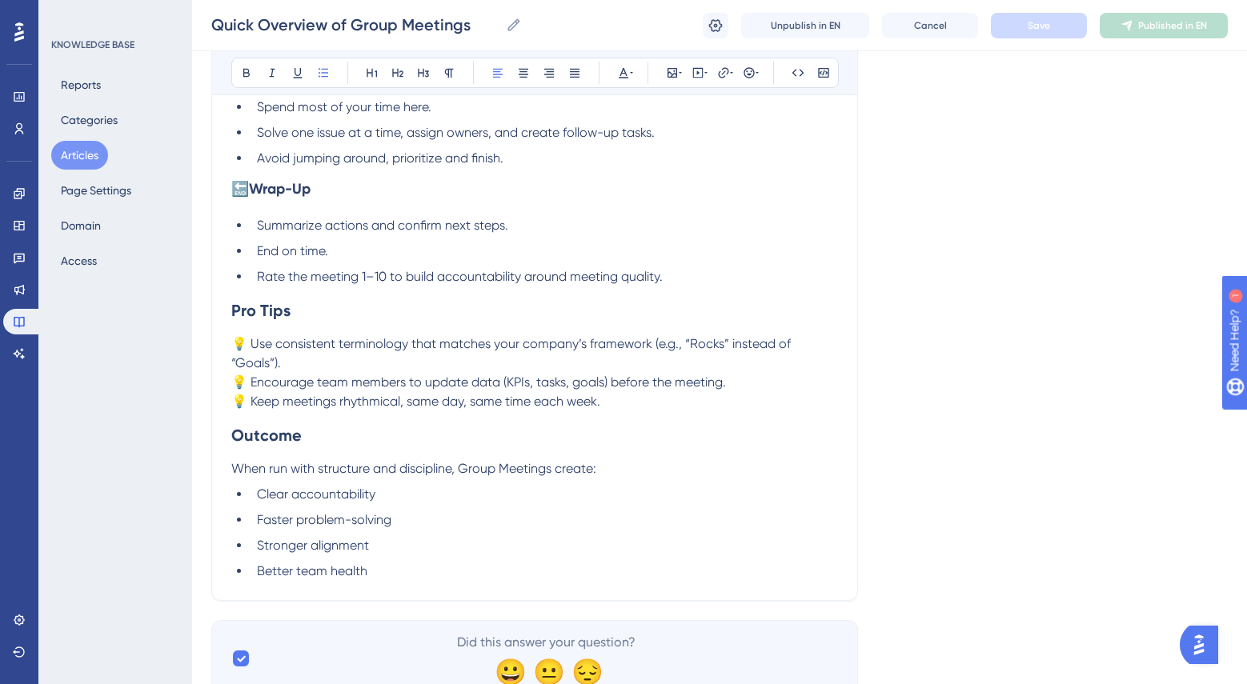
scroll to position [953, 0]
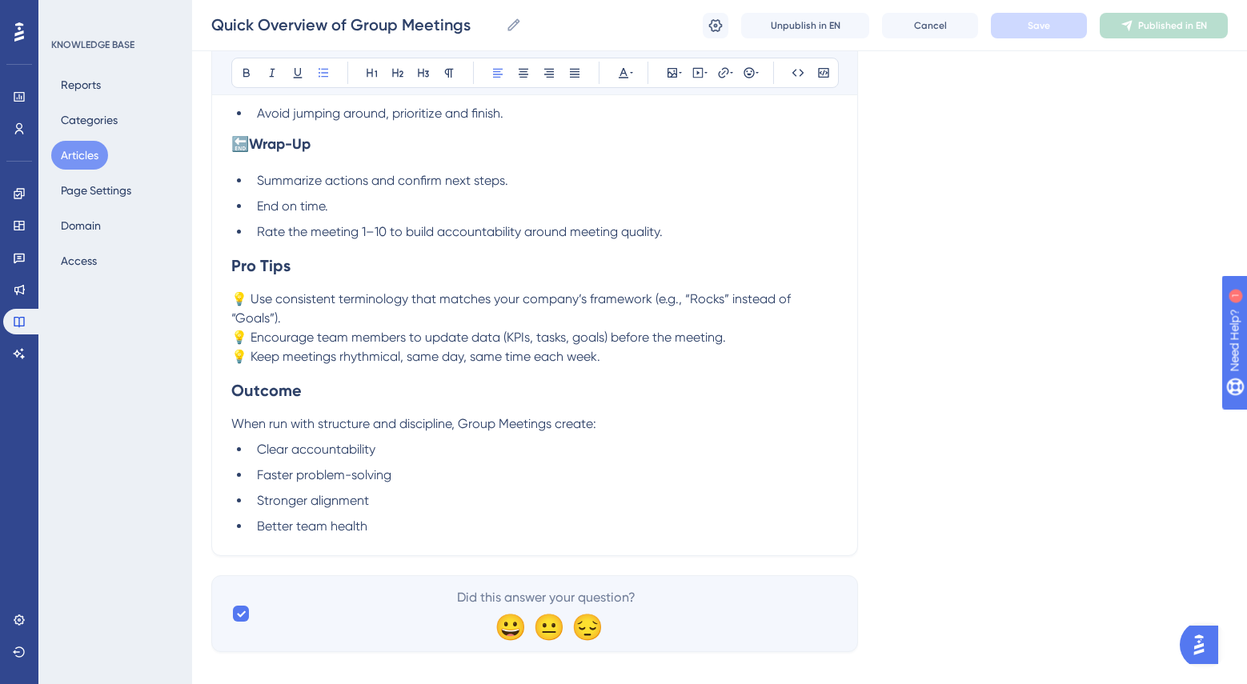
click at [679, 237] on li "Rate the meeting 1–10 to build accountability around meeting quality." at bounding box center [543, 231] width 587 height 19
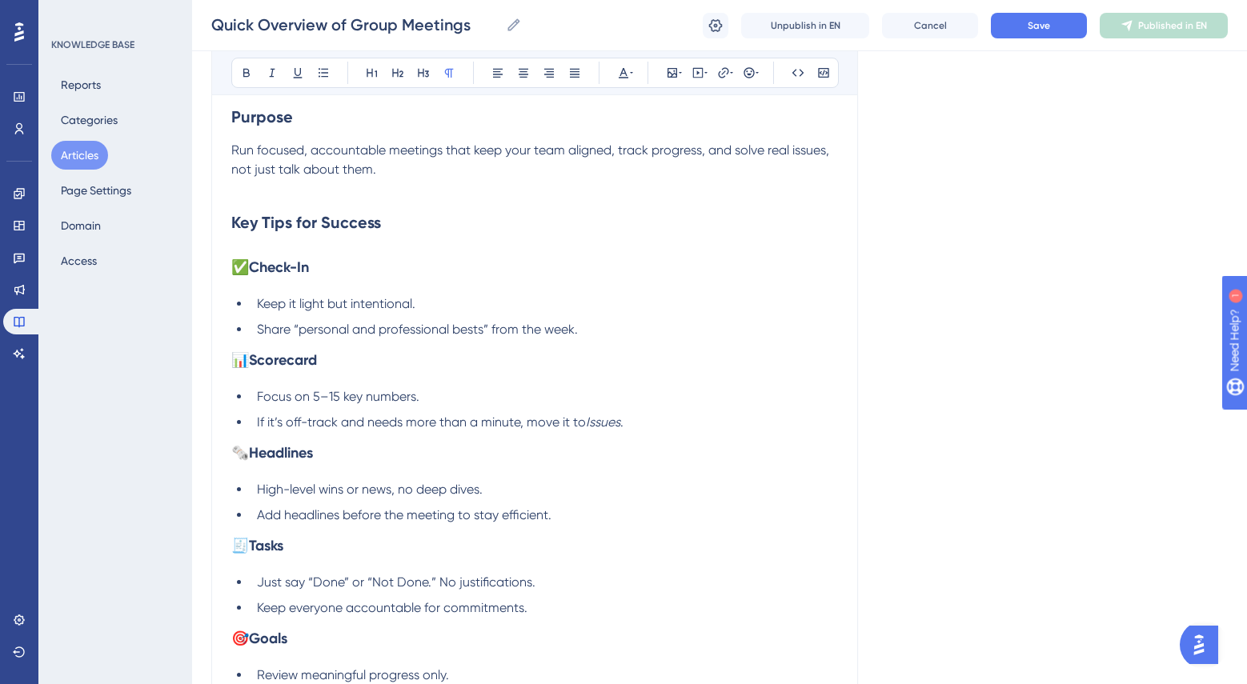
scroll to position [243, 0]
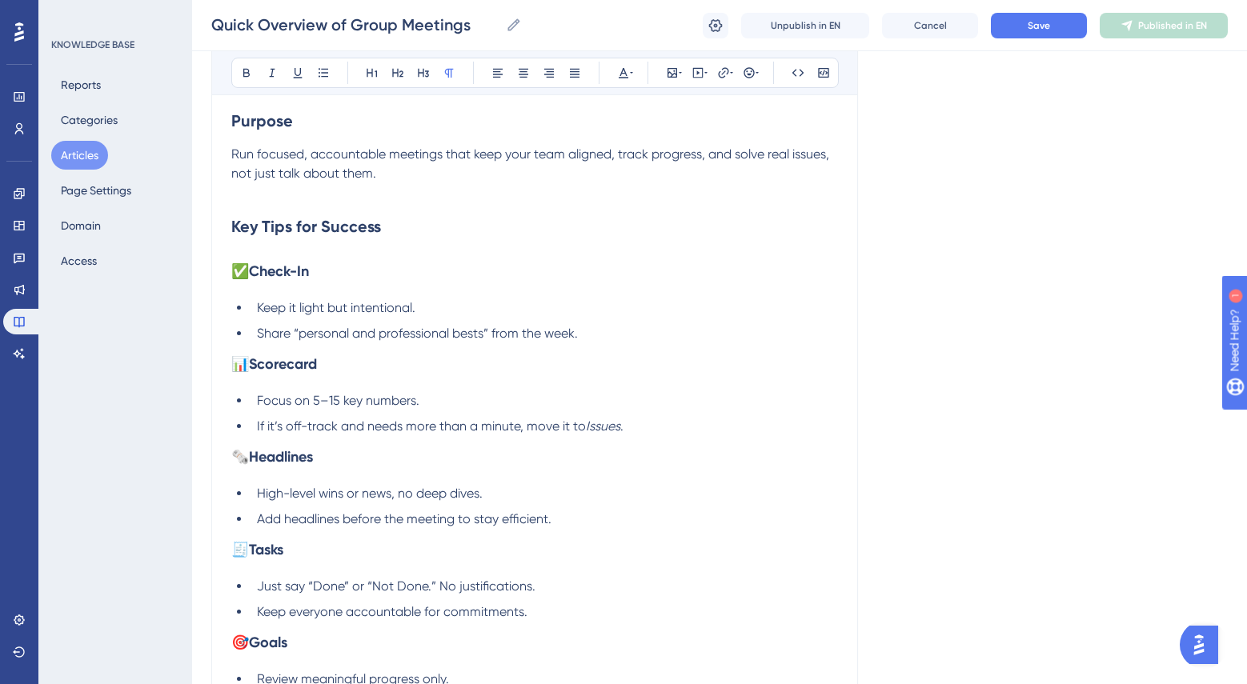
click at [414, 192] on p at bounding box center [534, 192] width 606 height 19
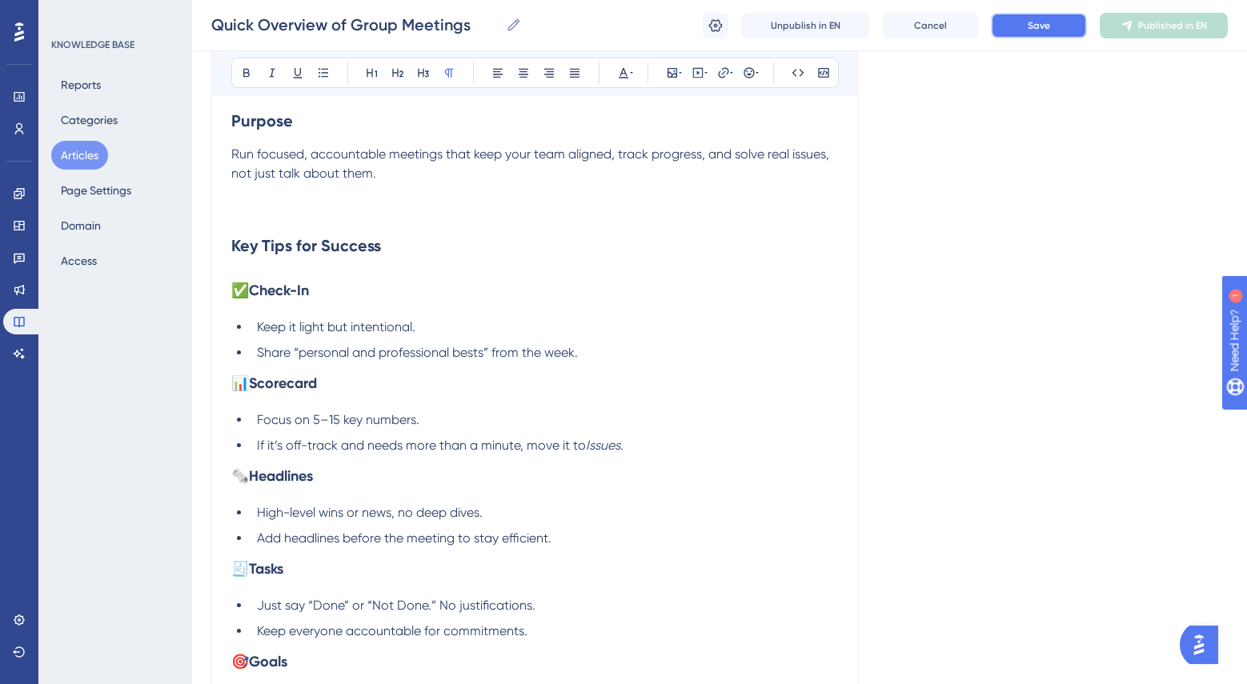
click at [1034, 21] on span "Save" at bounding box center [1038, 25] width 22 height 13
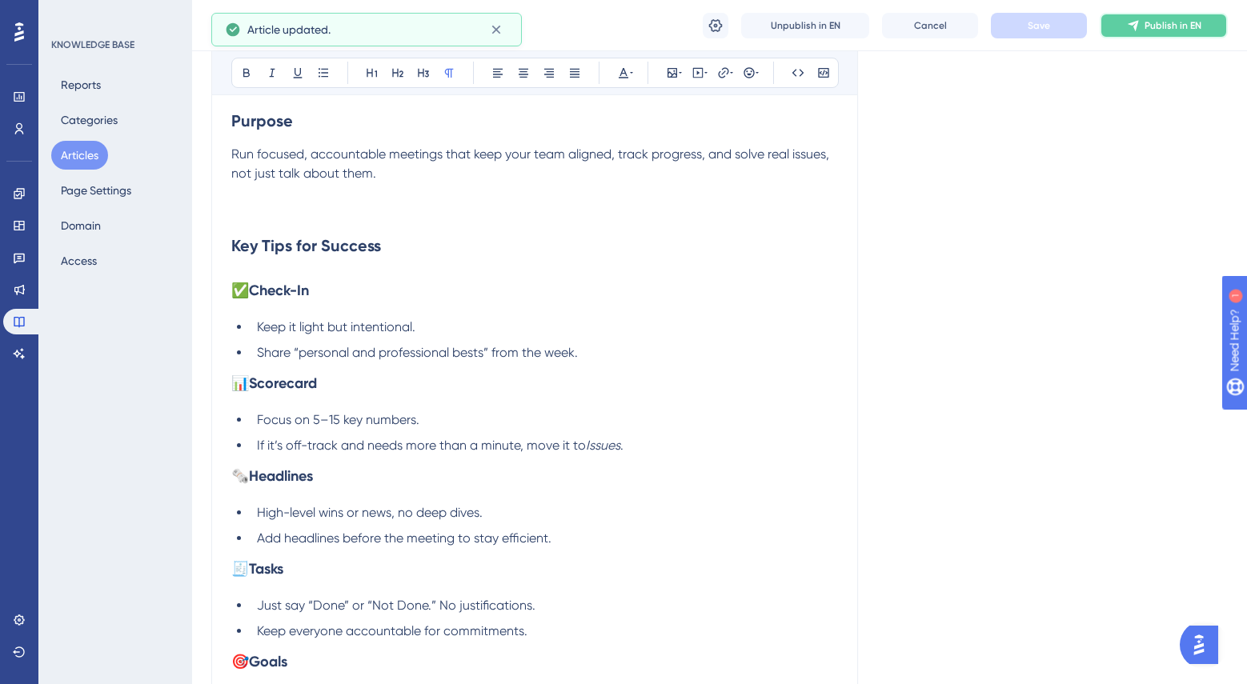
click at [1135, 25] on icon at bounding box center [1132, 25] width 10 height 10
